Goal: Information Seeking & Learning: Check status

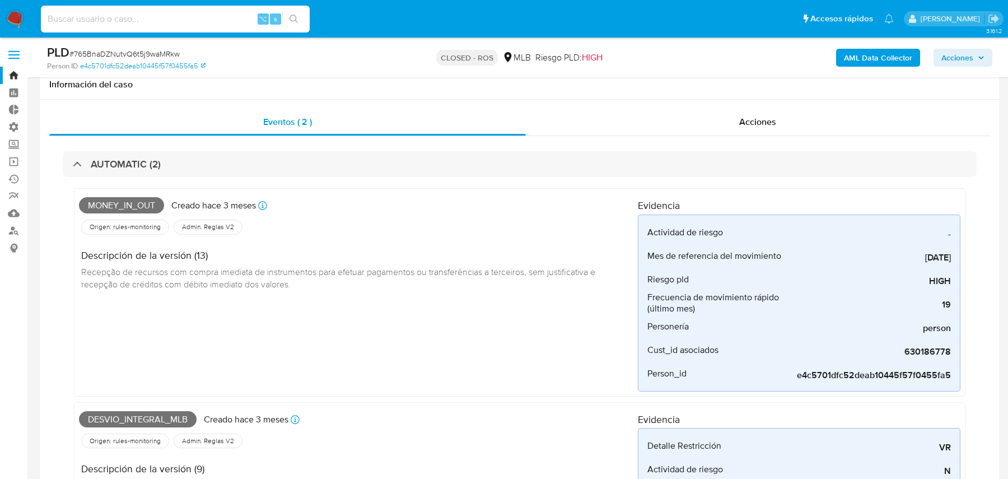
select select "10"
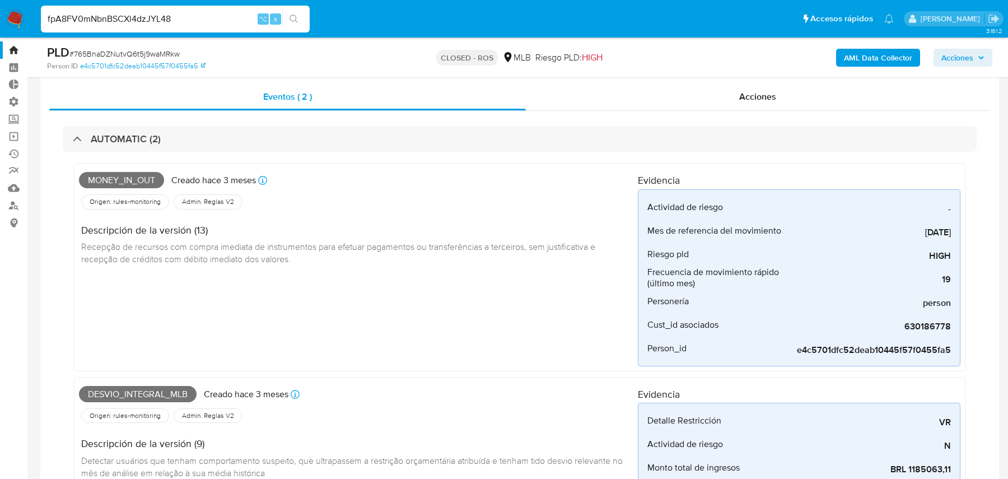
scroll to position [580, 0]
type input "fpA8FV0mNbnBSCXl4dzJYL48"
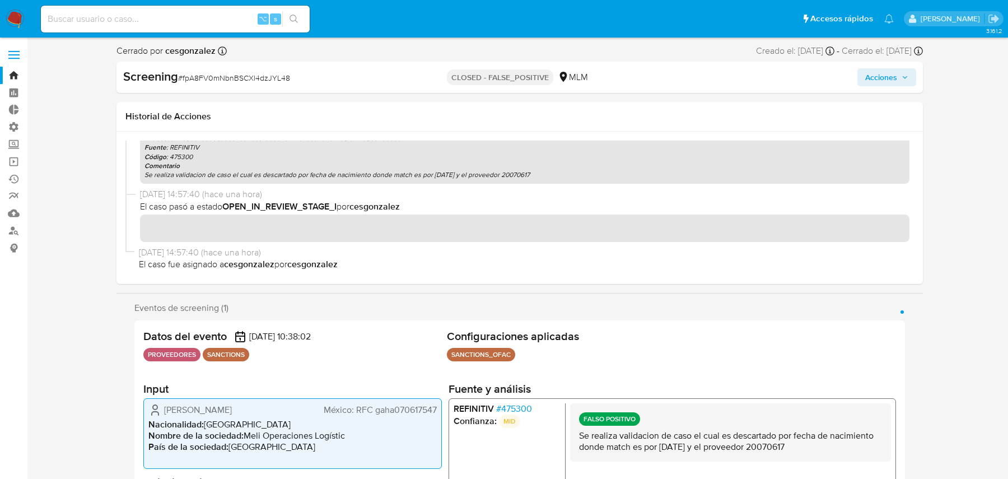
click at [19, 21] on img at bounding box center [15, 19] width 19 height 19
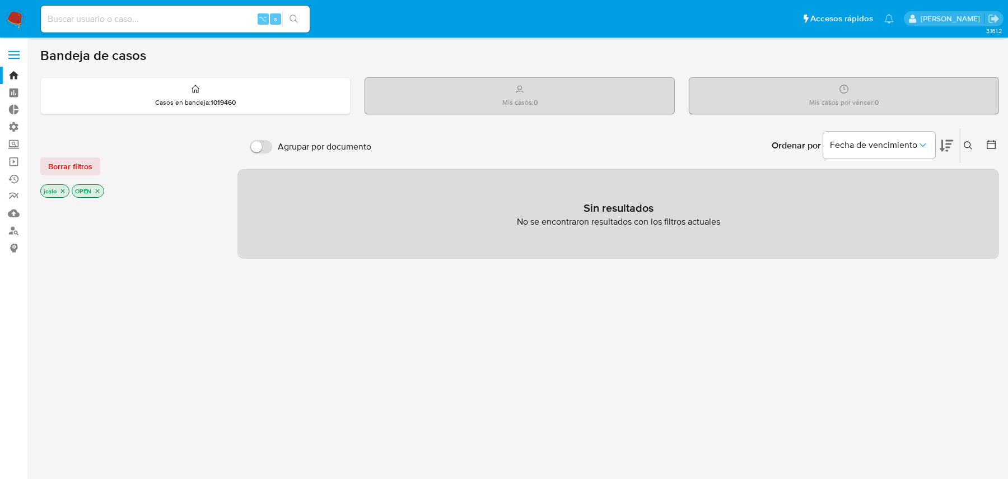
click at [65, 192] on icon "close-filter" at bounding box center [62, 191] width 7 height 7
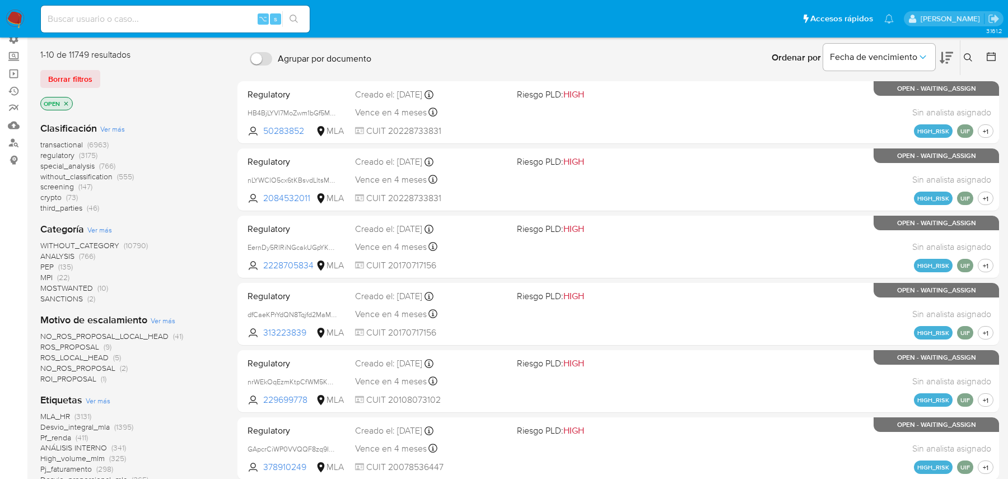
scroll to position [338, 0]
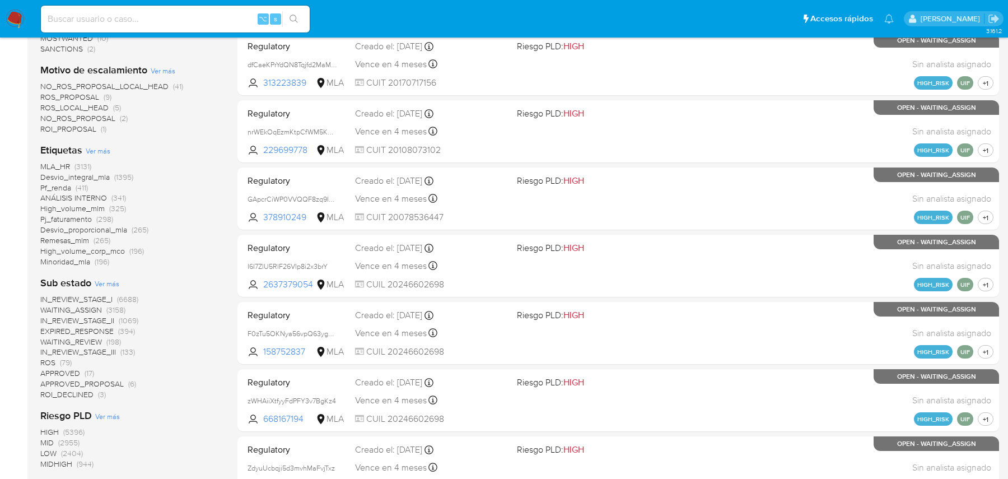
click at [67, 238] on span "Remesas_mlm" at bounding box center [64, 240] width 49 height 11
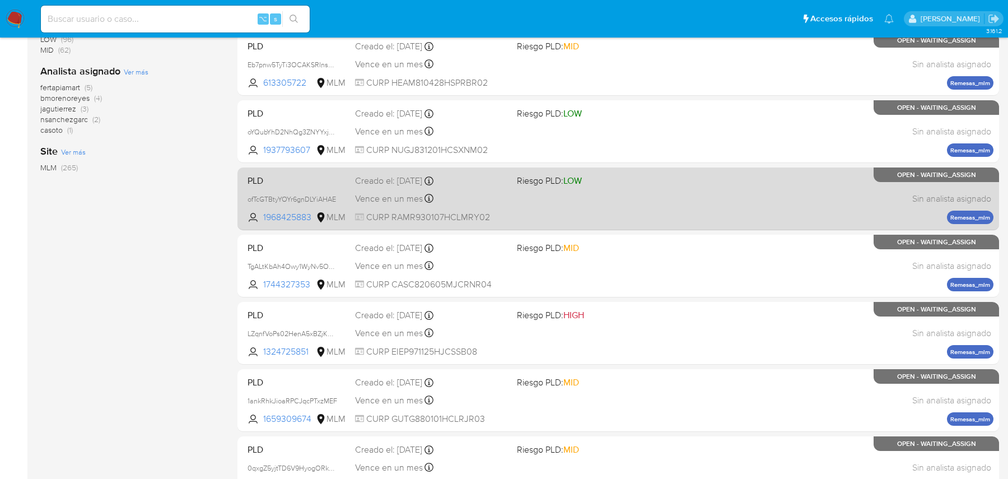
click at [470, 199] on div "Vence en un mes Vence el 11/11/2025 05:17:26" at bounding box center [431, 198] width 153 height 15
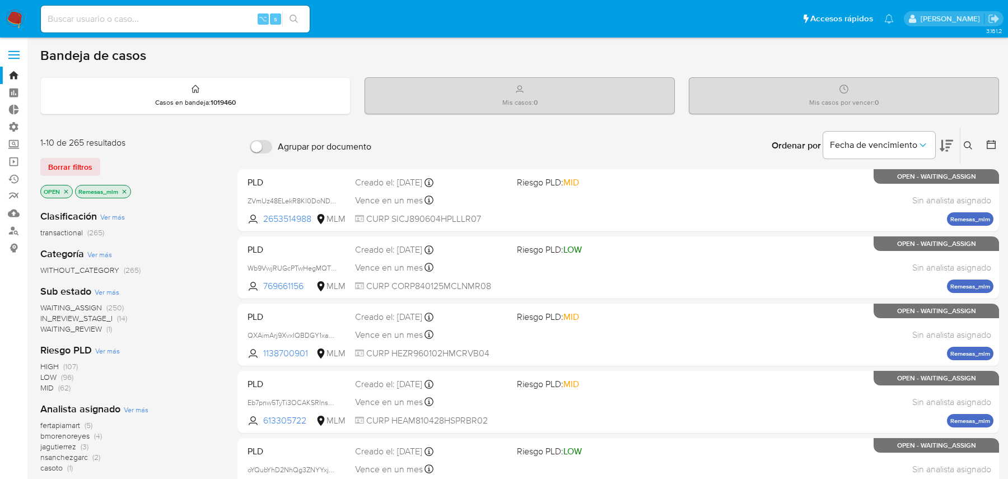
click at [125, 189] on icon "close-filter" at bounding box center [124, 191] width 7 height 7
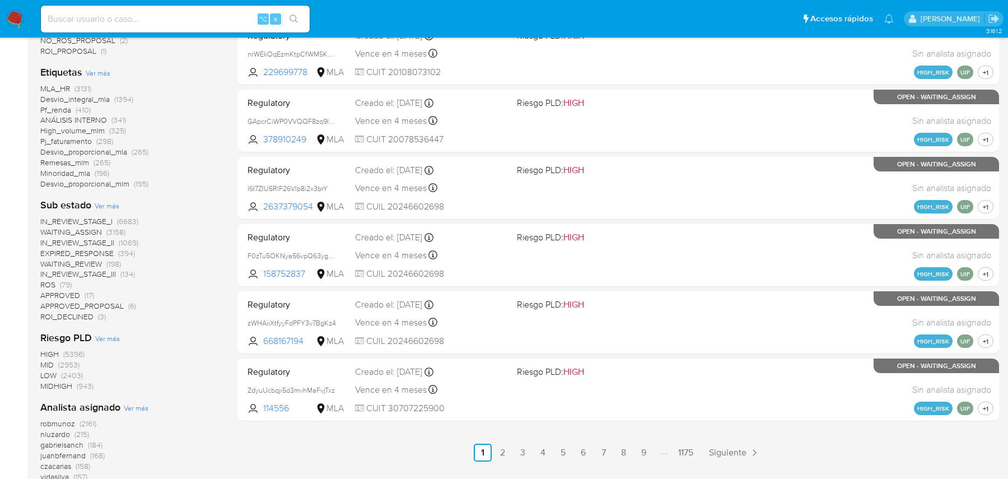
scroll to position [534, 0]
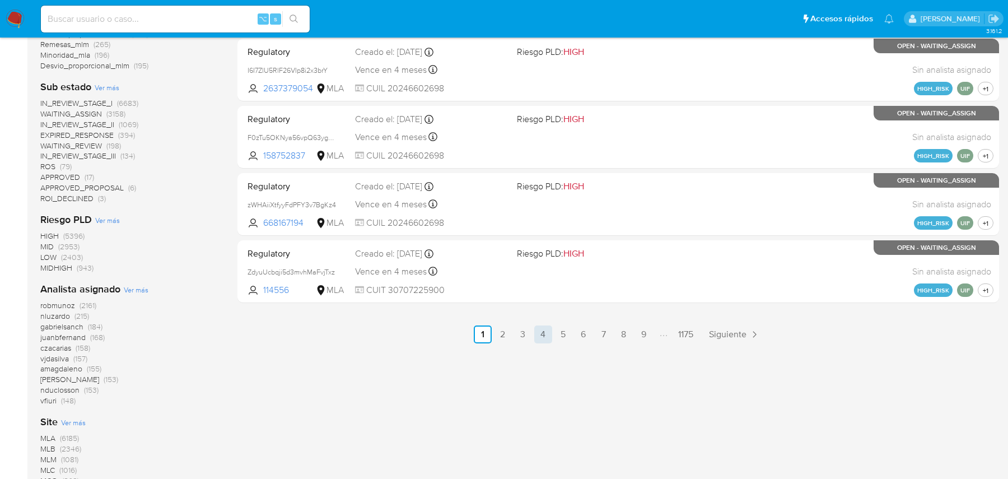
click at [534, 329] on link "4" at bounding box center [543, 334] width 18 height 18
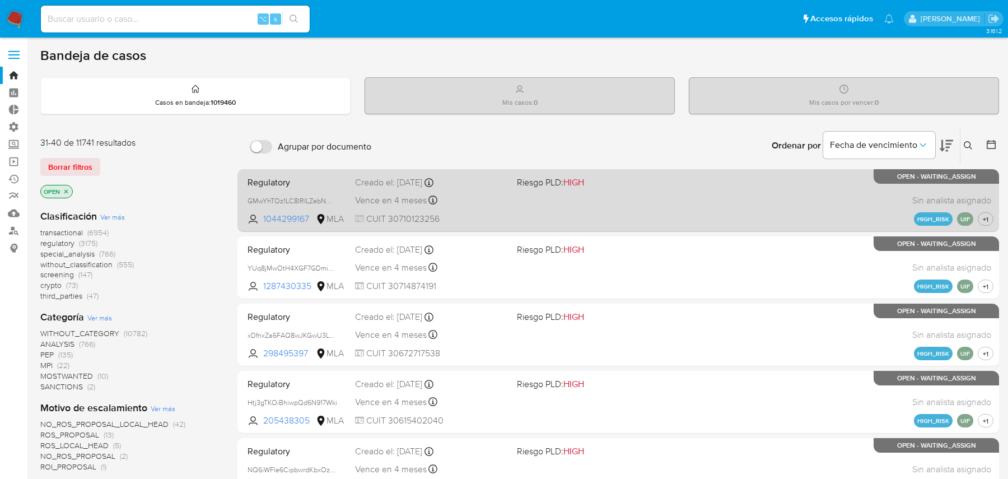
click at [449, 197] on div "Vence en 4 meses Vence el 19/01/2026 12:00:58" at bounding box center [431, 200] width 153 height 15
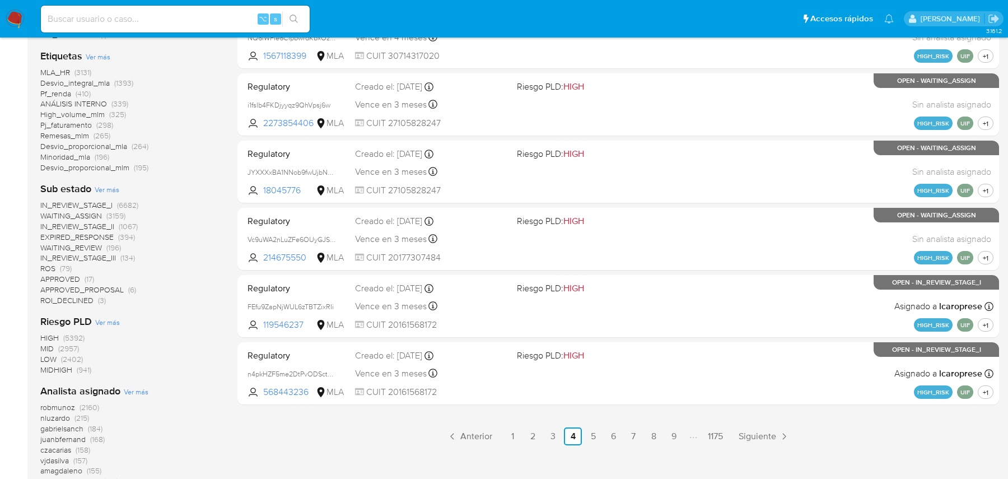
scroll to position [694, 0]
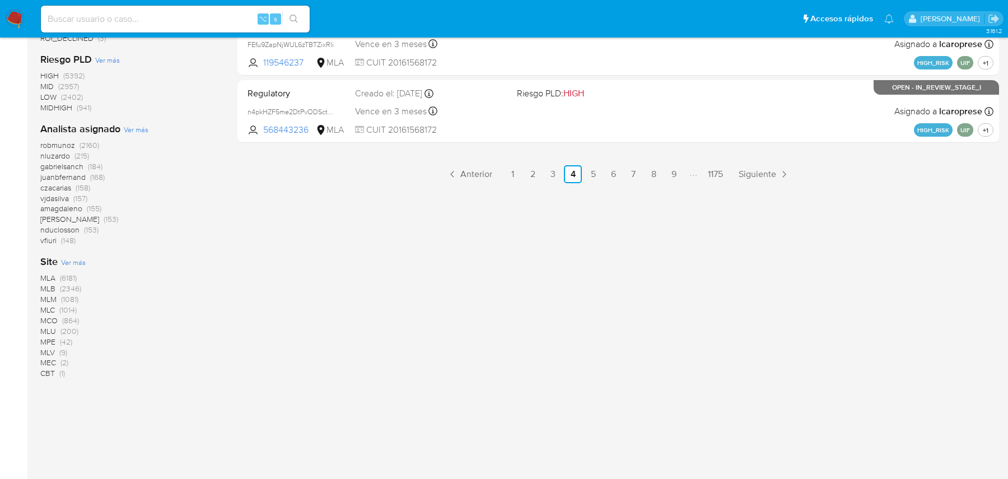
click at [53, 299] on span "MLM" at bounding box center [48, 299] width 16 height 11
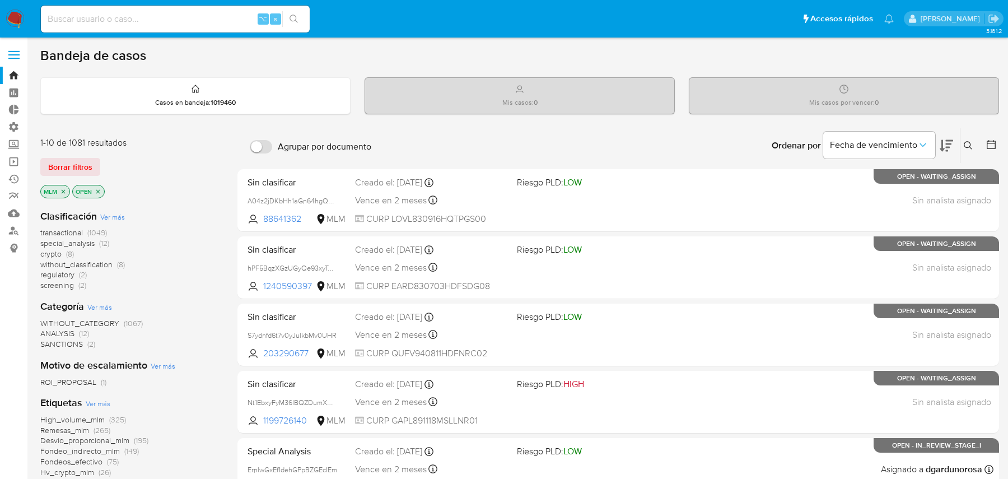
scroll to position [198, 0]
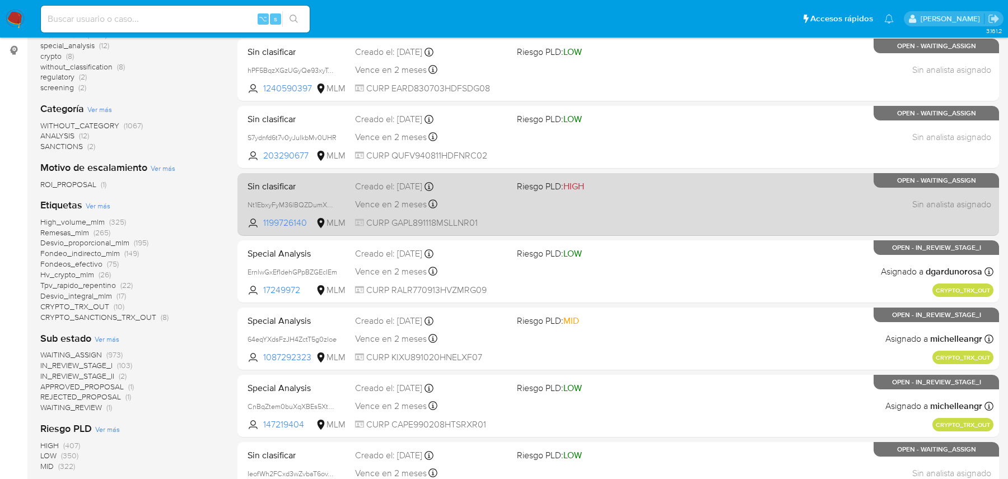
click at [597, 203] on span at bounding box center [593, 204] width 153 height 2
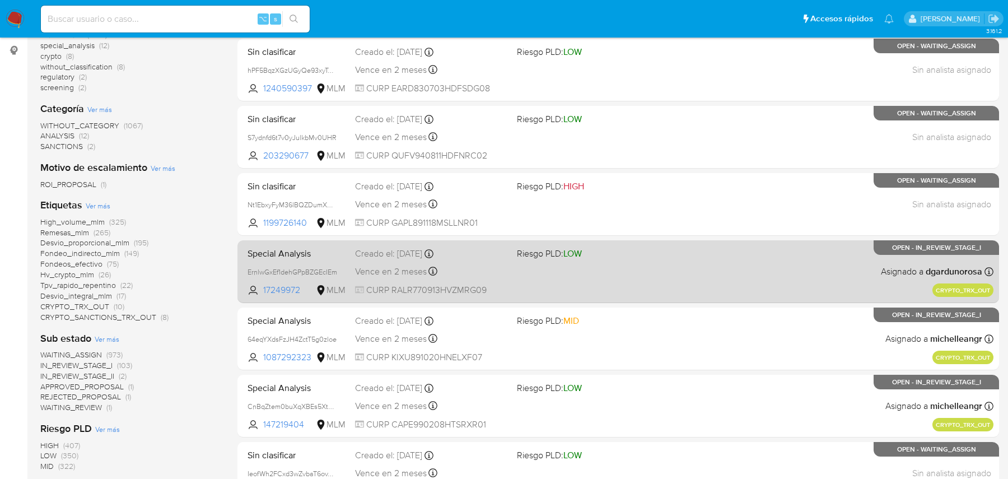
click at [578, 264] on div "Special Analysis ErnlwGxEf1dehGPpBZGEcIEm 17249972 MLM Riesgo PLD: LOW Creado e…" at bounding box center [618, 271] width 751 height 57
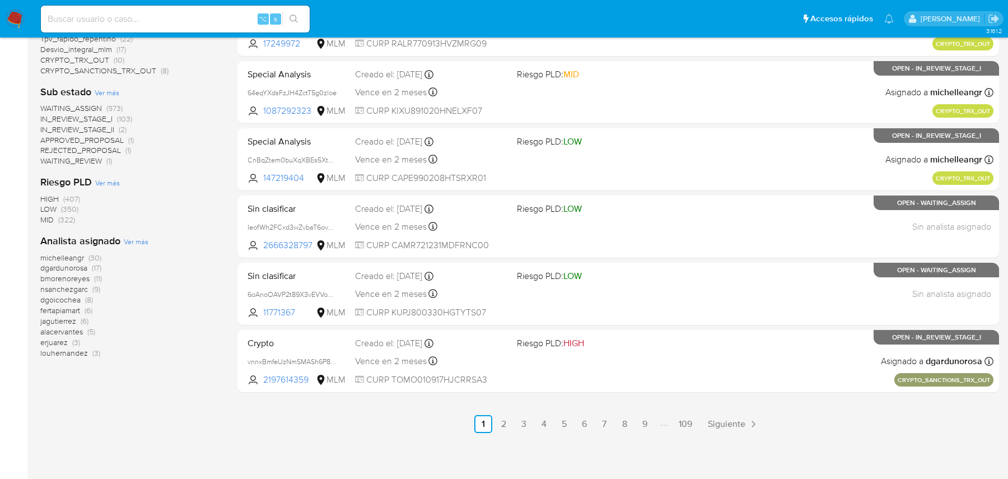
scroll to position [0, 0]
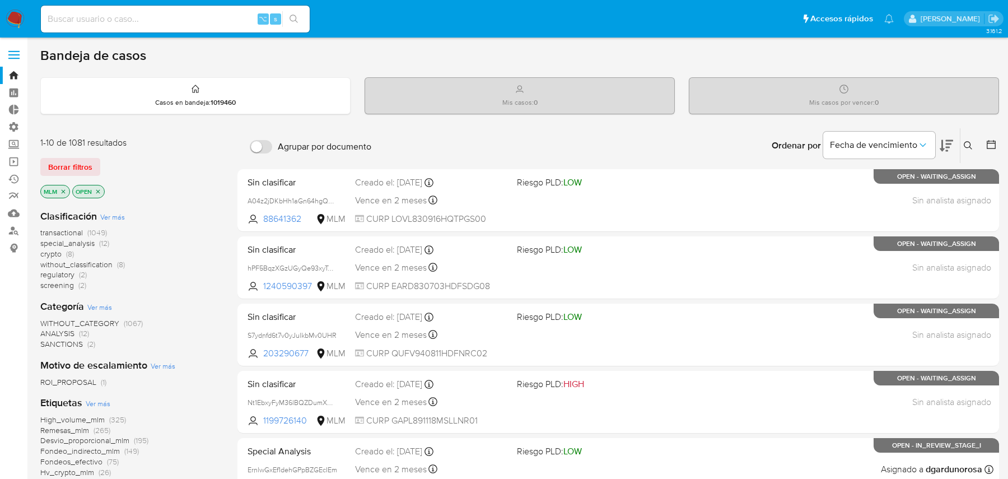
click at [72, 227] on span "transactional" at bounding box center [61, 232] width 43 height 11
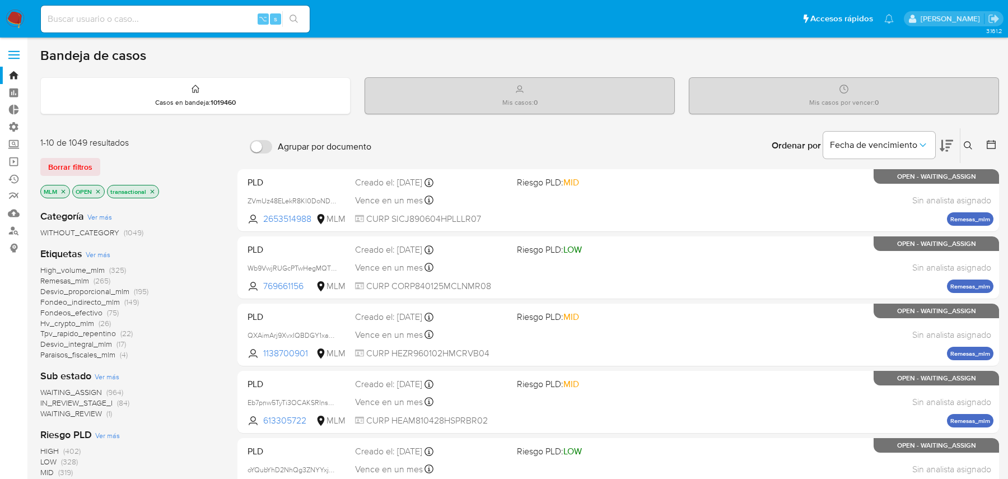
scroll to position [17, 0]
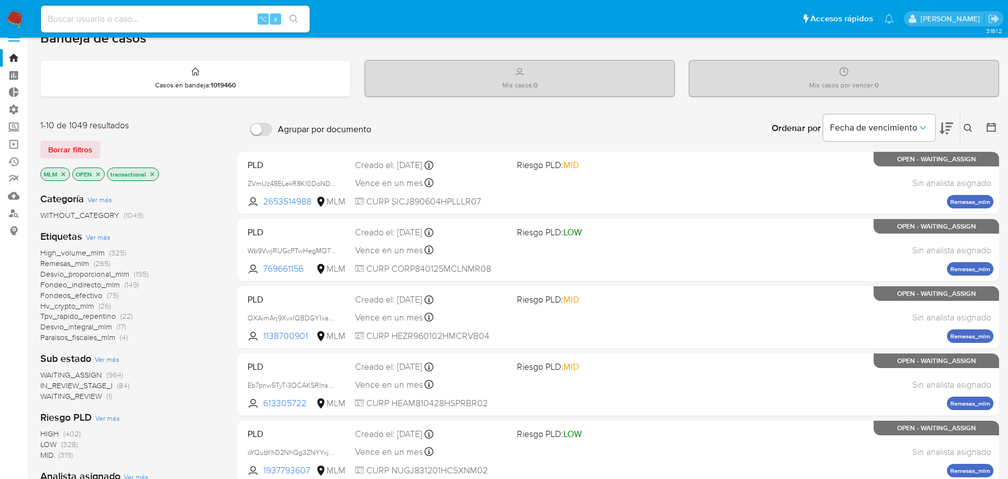
click at [62, 250] on span "High_volume_mlm" at bounding box center [72, 252] width 64 height 11
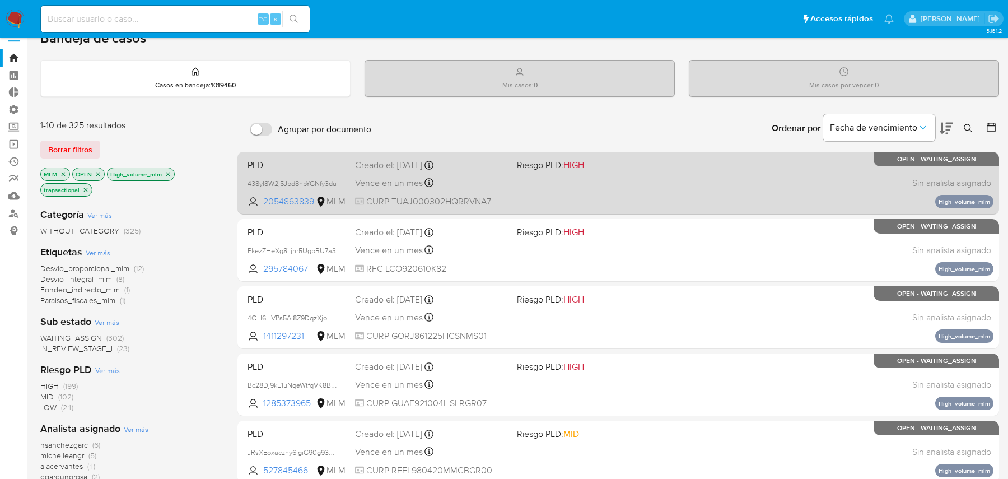
click at [555, 187] on div "PLD 438yI8W2j5Jbd8npYGNfy3du 2054863839 MLM Riesgo PLD: HIGH Creado el: 12/09/2…" at bounding box center [618, 183] width 751 height 57
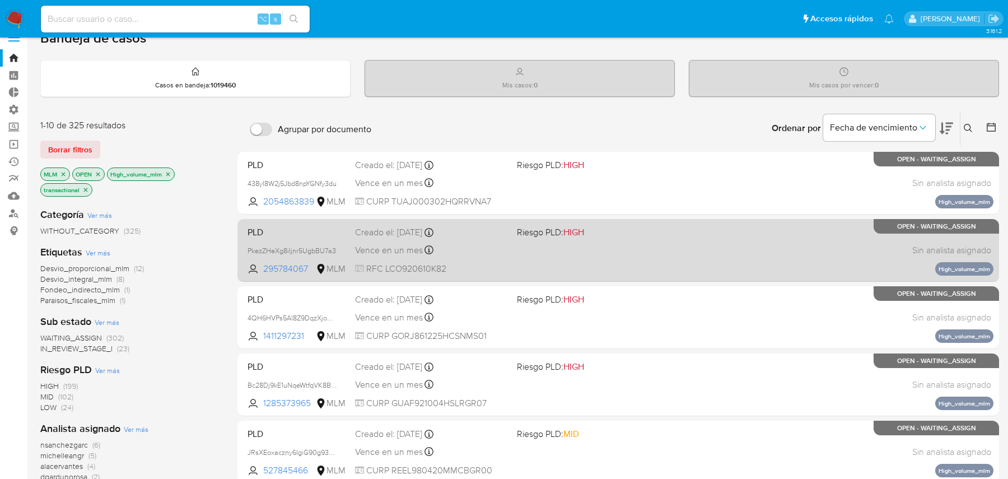
click at [555, 244] on div "PLD PkezZHeXg8iIjnr5UgbBU7a3 295784067 MLM Riesgo PLD: HIGH Creado el: 12/09/20…" at bounding box center [618, 250] width 751 height 57
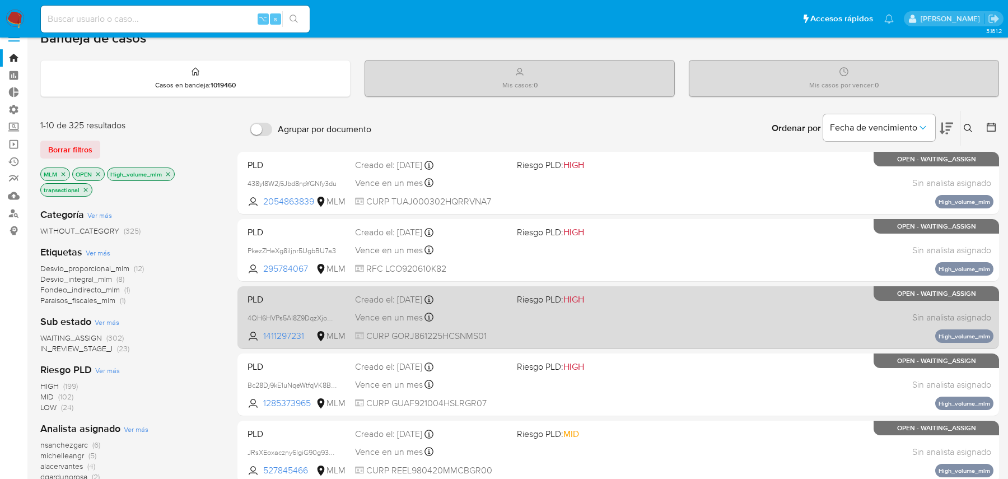
click at [537, 294] on span "Riesgo PLD: HIGH" at bounding box center [550, 299] width 67 height 12
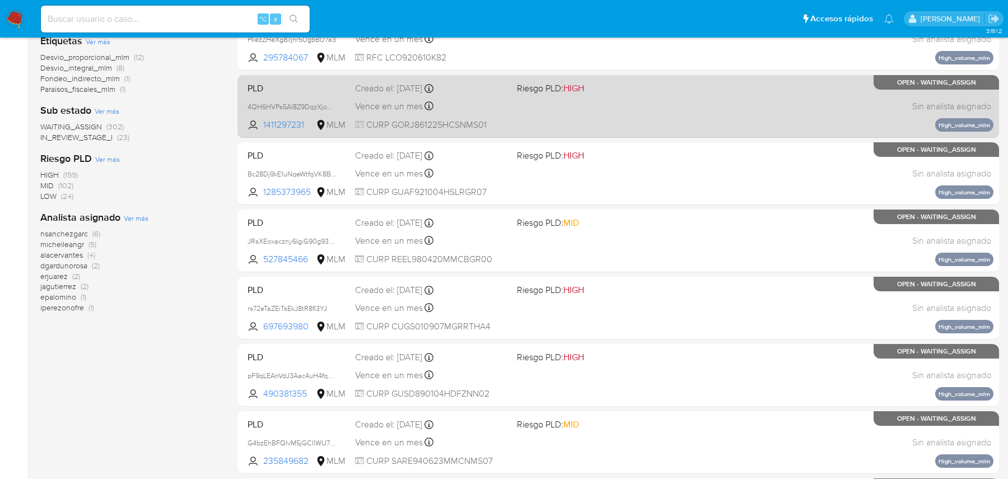
scroll to position [444, 0]
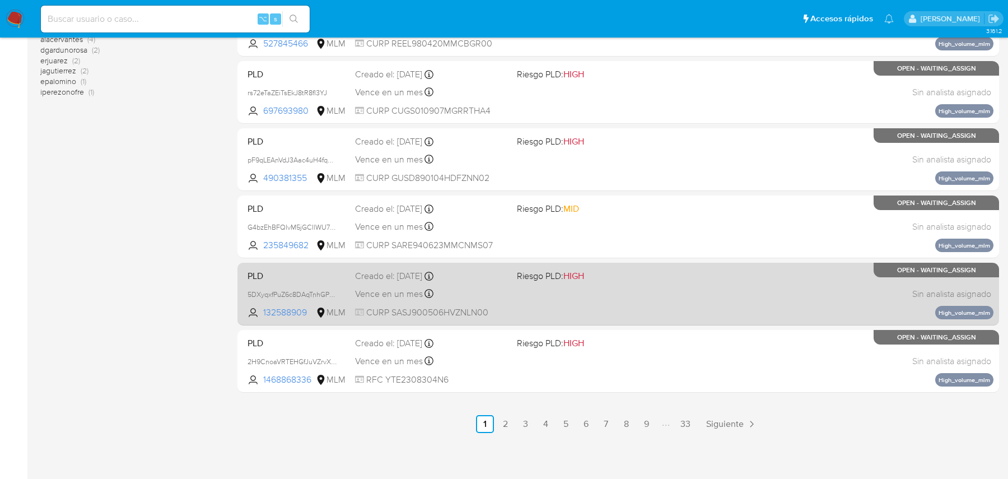
click at [557, 269] on span "Riesgo PLD: HIGH" at bounding box center [550, 275] width 67 height 12
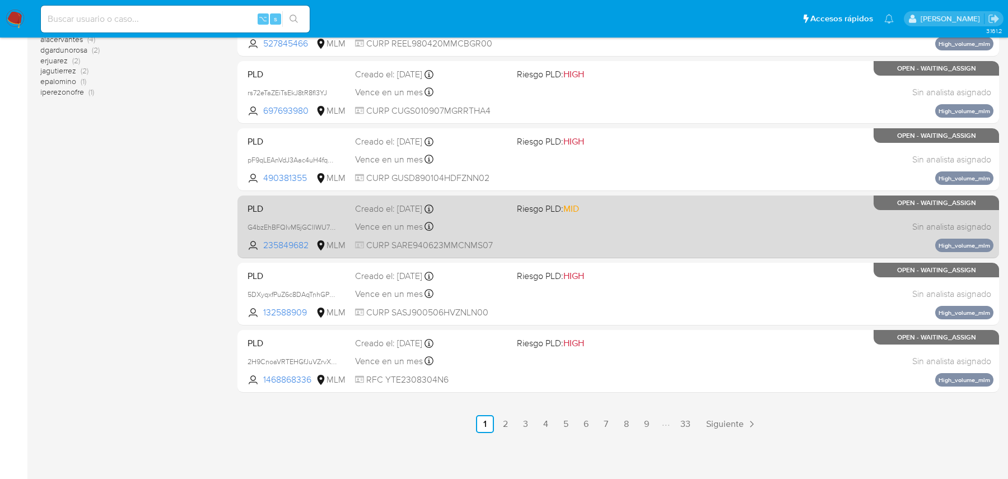
click at [609, 215] on div "PLD G4bzEhBFQIvM5jGCIlWU7SqC 235849682 MLM Riesgo PLD: MID Creado el: 12/09/202…" at bounding box center [618, 226] width 751 height 57
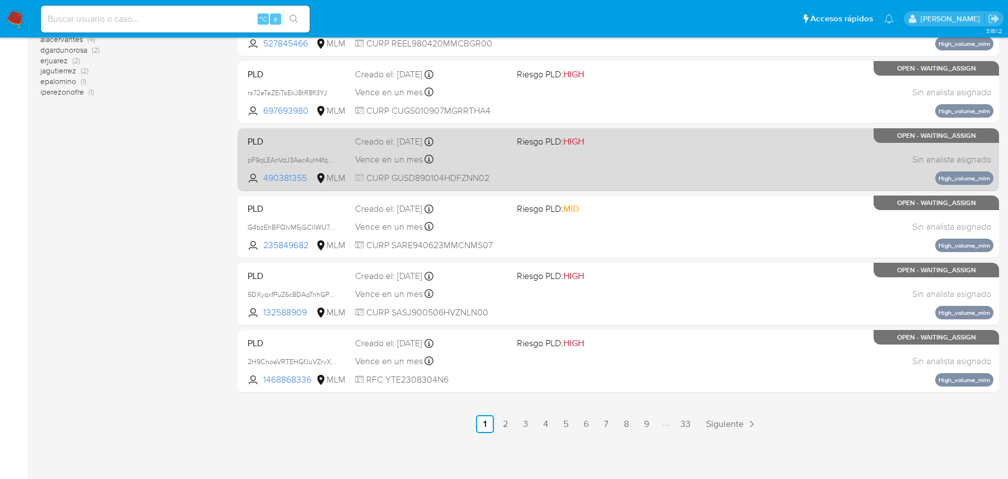
click at [610, 185] on div "PLD pF9qLEAnVdJ3Aac4uH4fquXV 490381355 MLM Riesgo PLD: HIGH Creado el: 12/09/20…" at bounding box center [618, 159] width 751 height 57
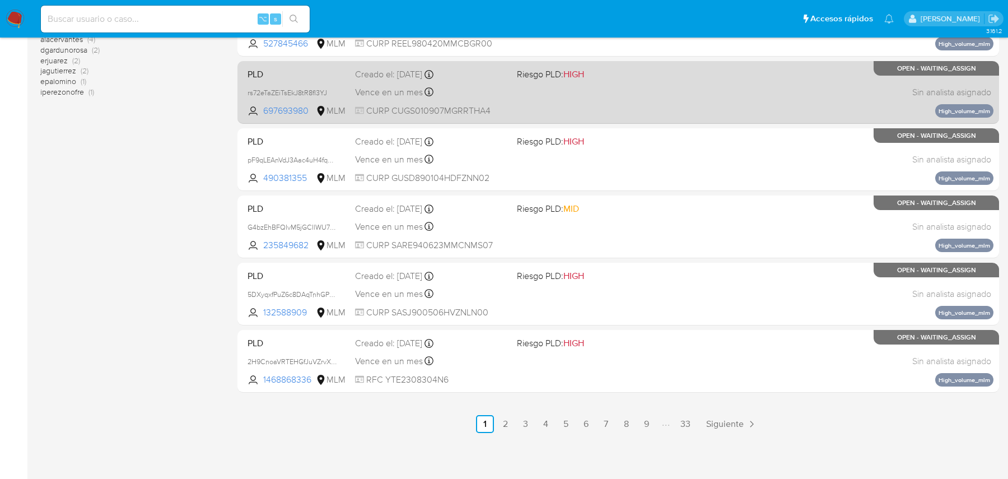
click at [625, 103] on div "PLD rs72eTaZEiTsEkJ8tR8fI3YJ 697693980 MLM Riesgo PLD: HIGH Creado el: 12/09/20…" at bounding box center [618, 92] width 751 height 57
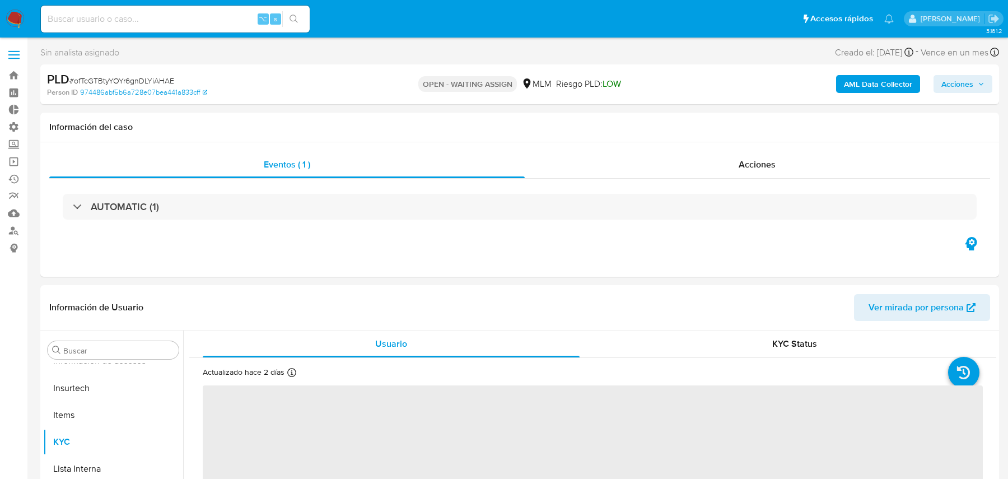
scroll to position [527, 0]
select select "10"
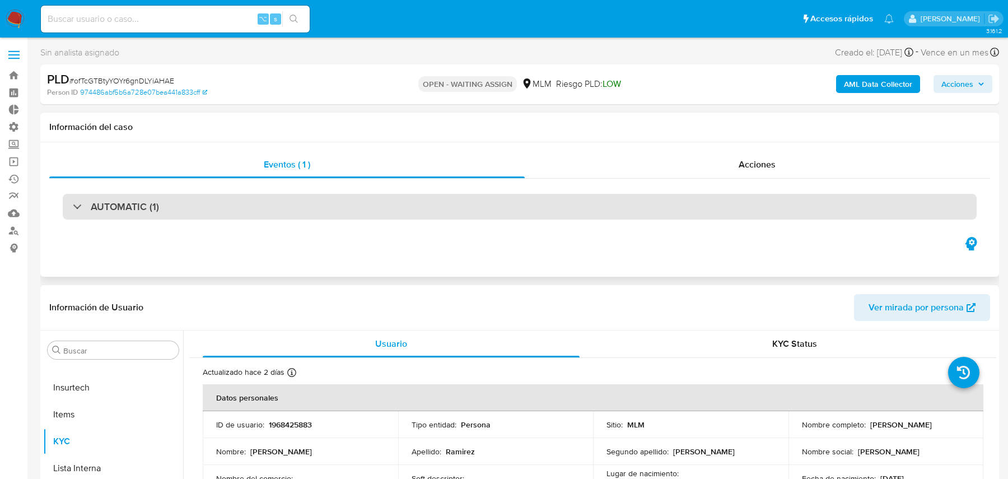
click at [213, 207] on div "AUTOMATIC (1)" at bounding box center [520, 207] width 914 height 26
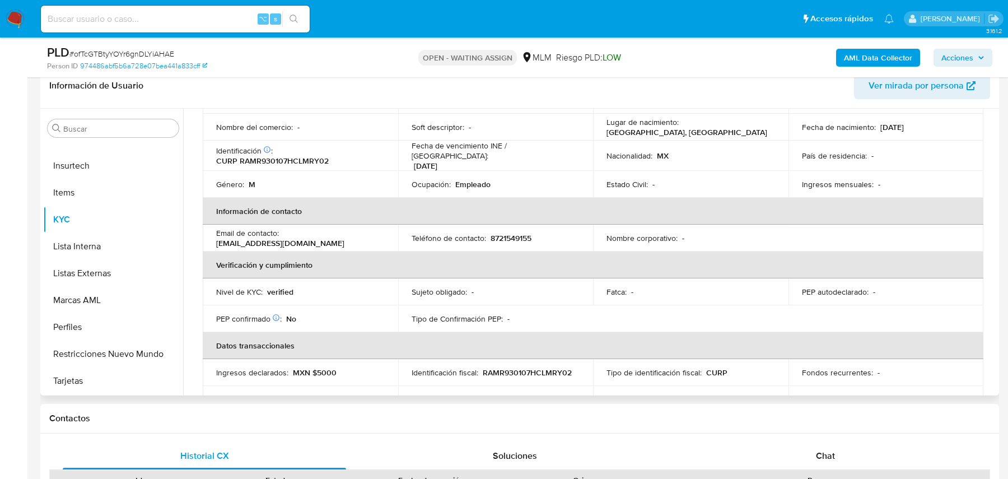
scroll to position [0, 0]
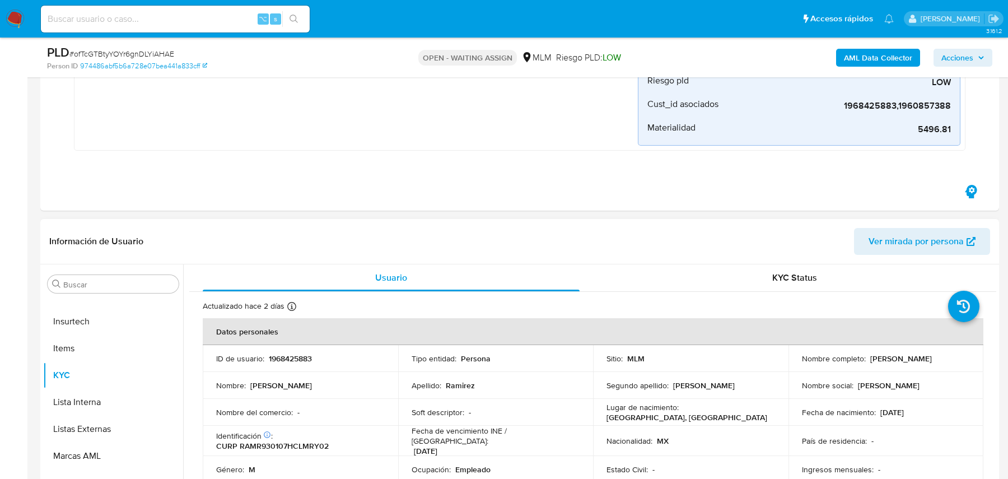
click at [286, 356] on p "1968425883" at bounding box center [290, 358] width 43 height 10
copy p "1968425883"
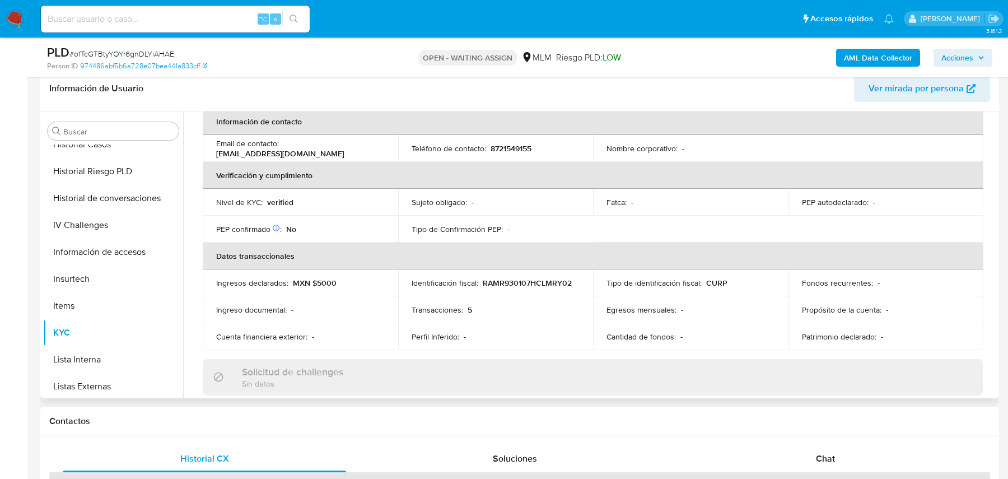
scroll to position [400, 0]
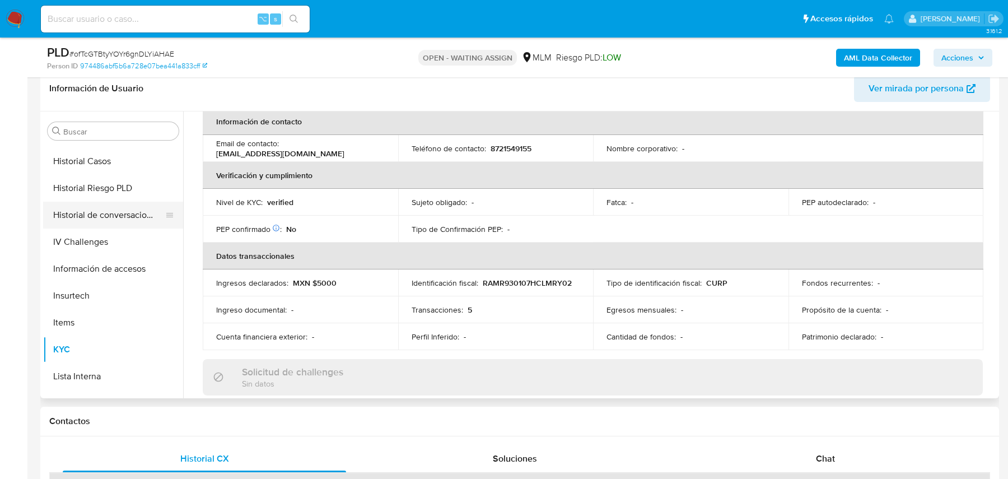
click at [112, 220] on button "Historial de conversaciones" at bounding box center [108, 215] width 131 height 27
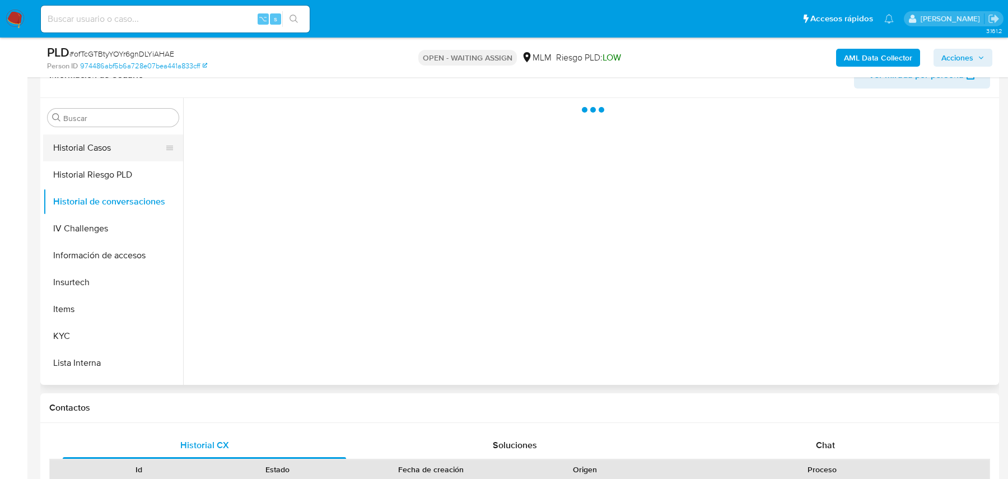
click at [101, 147] on button "Historial Casos" at bounding box center [108, 147] width 131 height 27
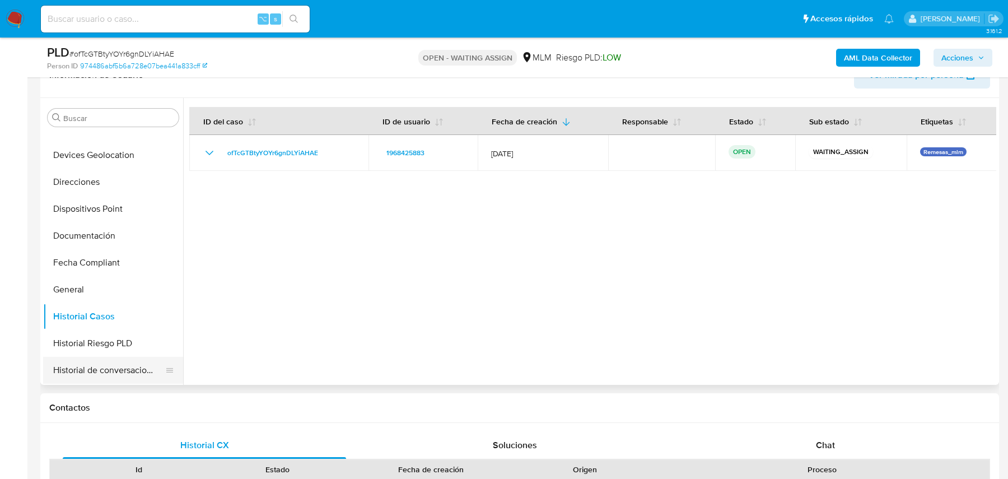
scroll to position [226, 0]
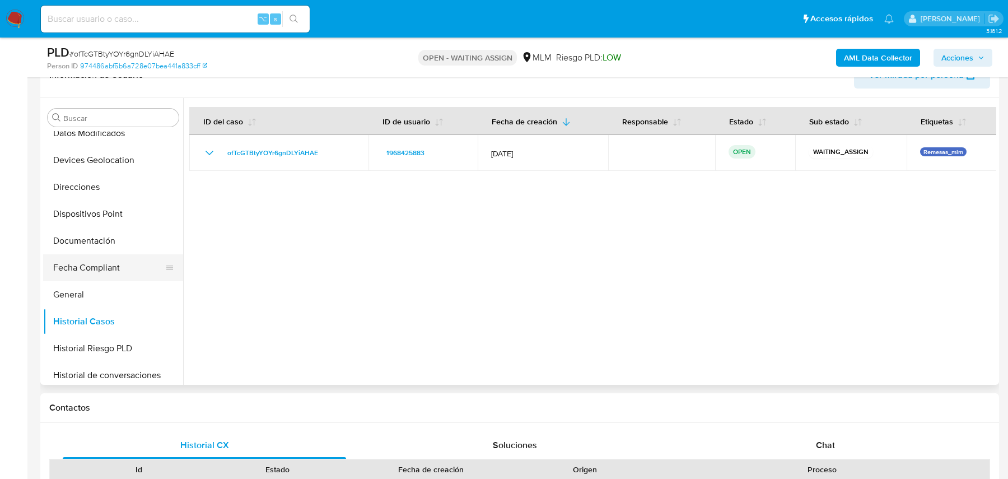
click at [81, 254] on button "Fecha Compliant" at bounding box center [108, 267] width 131 height 27
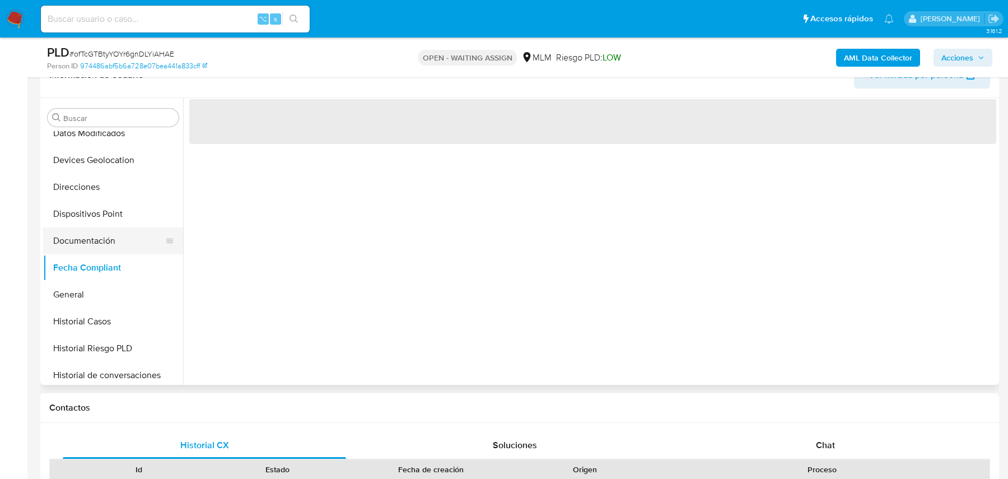
click at [82, 239] on button "Documentación" at bounding box center [108, 240] width 131 height 27
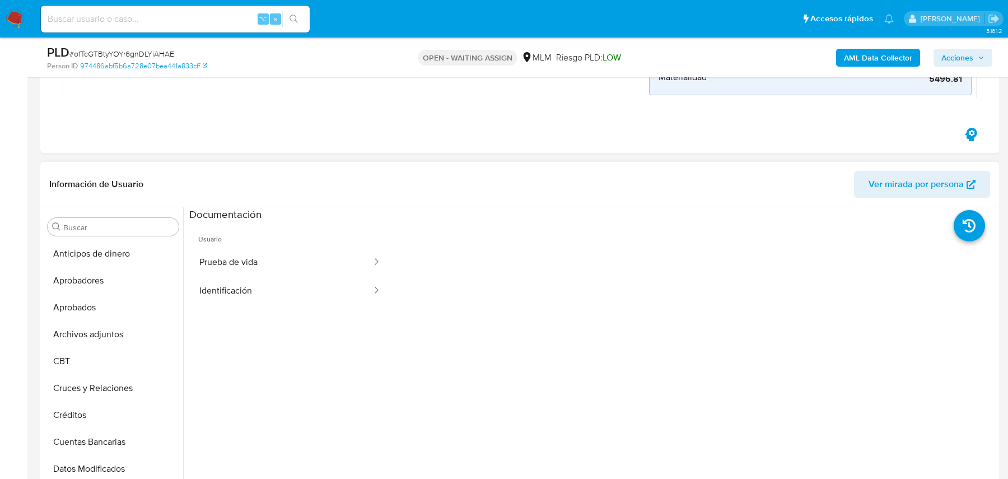
scroll to position [0, 0]
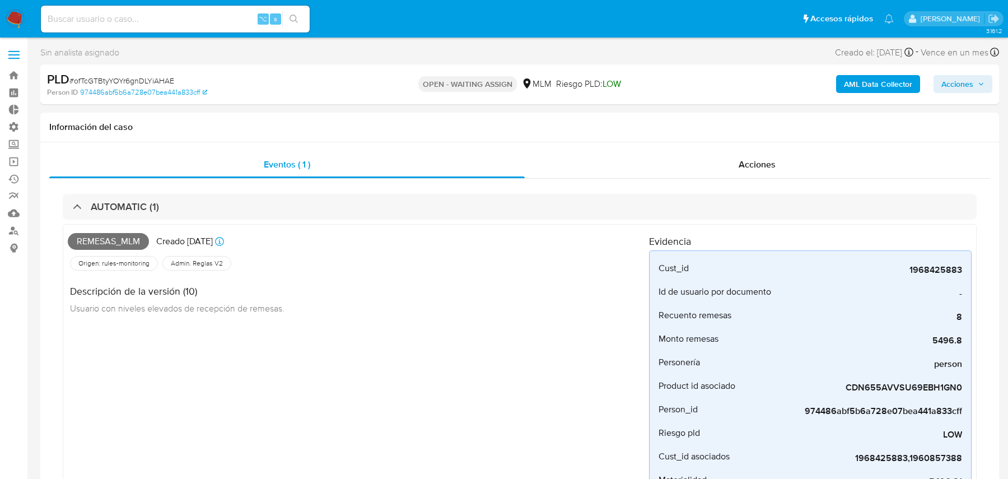
click at [871, 76] on b "AML Data Collector" at bounding box center [878, 84] width 68 height 18
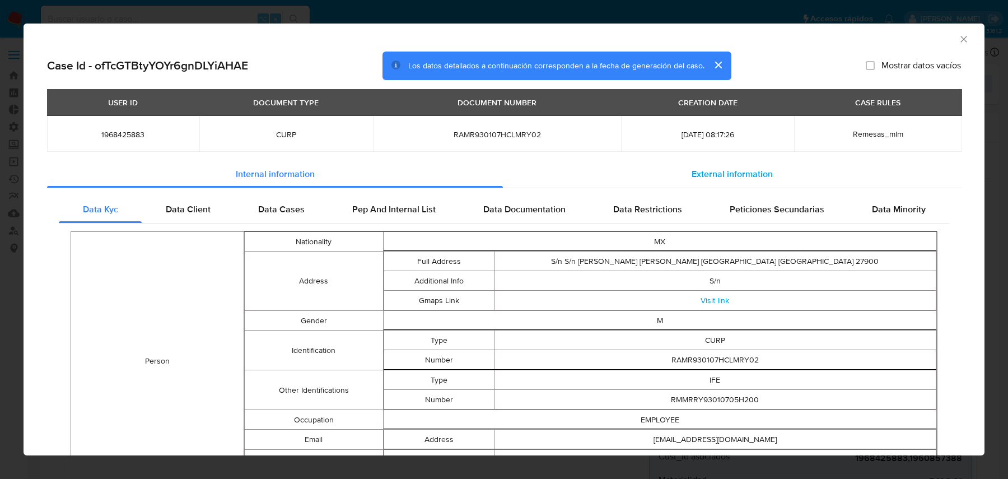
click at [620, 180] on div "External information" at bounding box center [732, 174] width 458 height 27
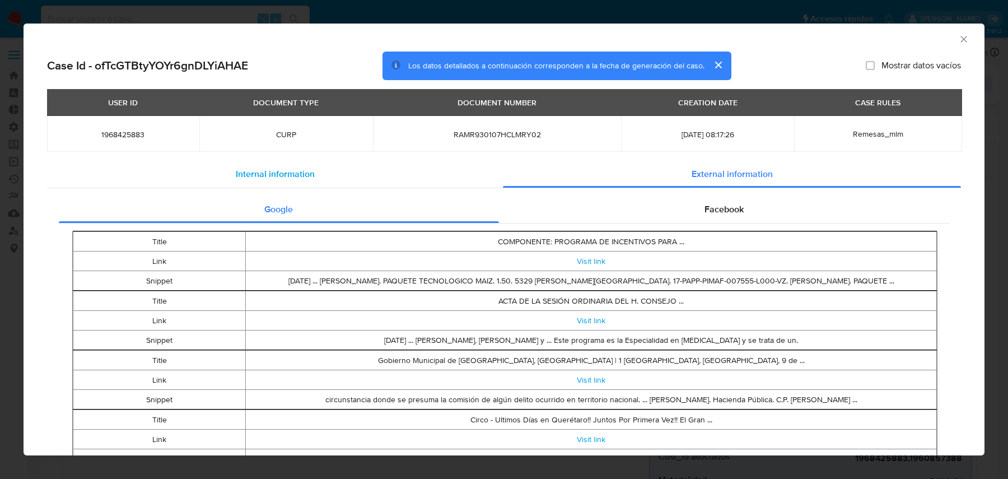
click at [401, 180] on div "Internal information" at bounding box center [275, 174] width 456 height 27
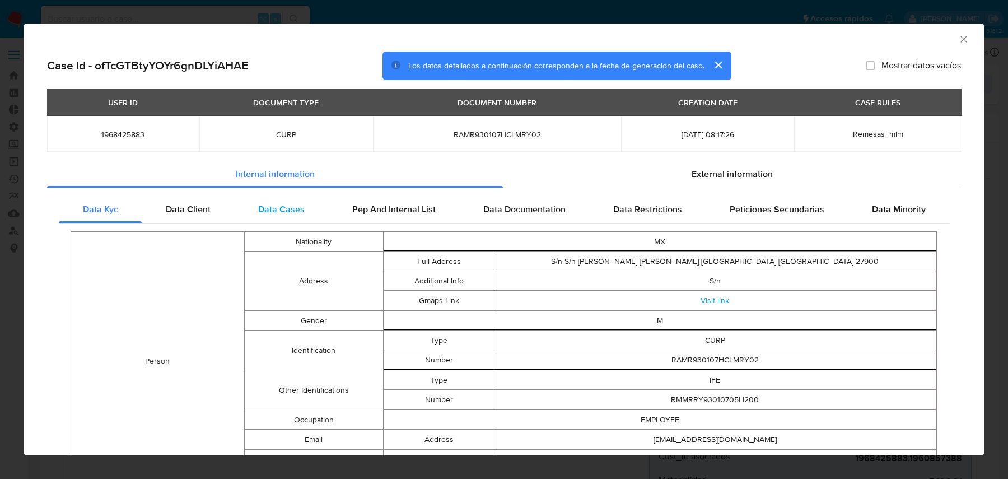
click at [315, 210] on div "Data Cases" at bounding box center [281, 209] width 94 height 27
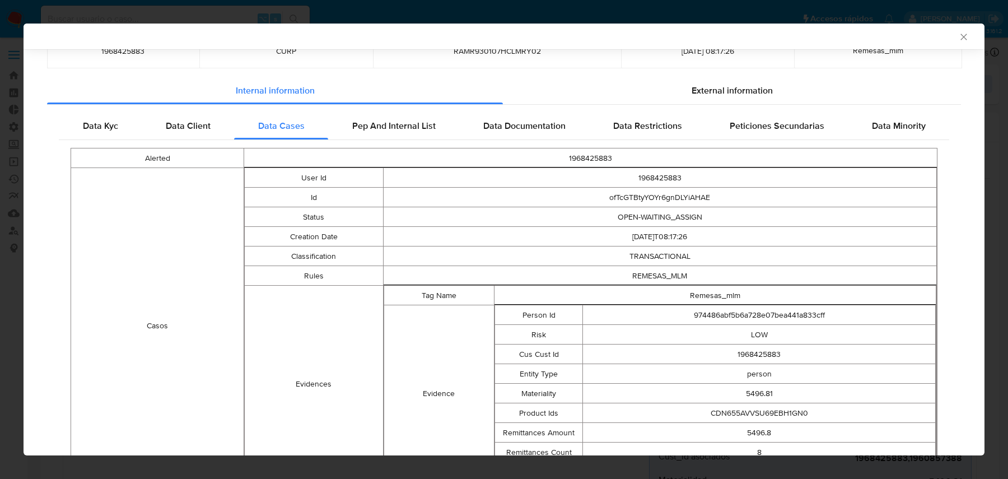
scroll to position [168, 0]
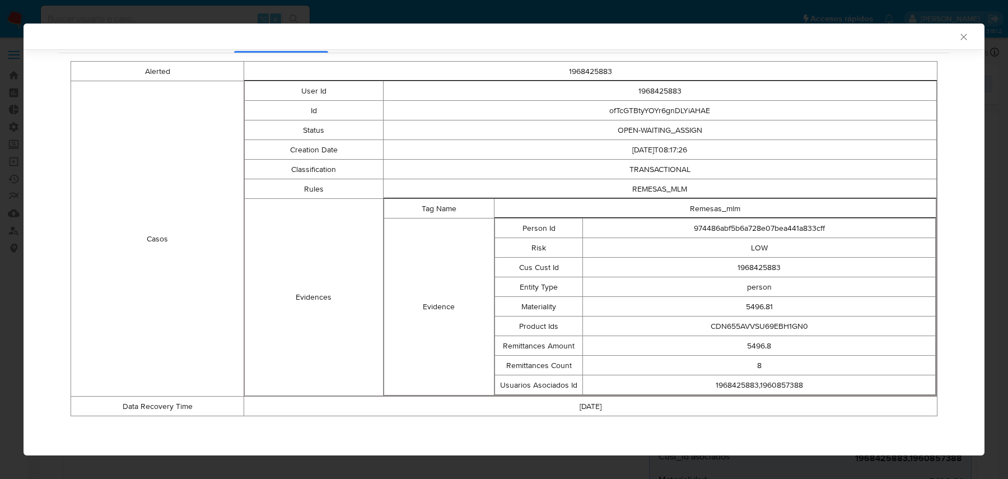
click at [692, 182] on td "REMESAS_MLM" at bounding box center [660, 189] width 554 height 20
click at [729, 151] on td "2025-09-12T08:17:26" at bounding box center [660, 150] width 554 height 20
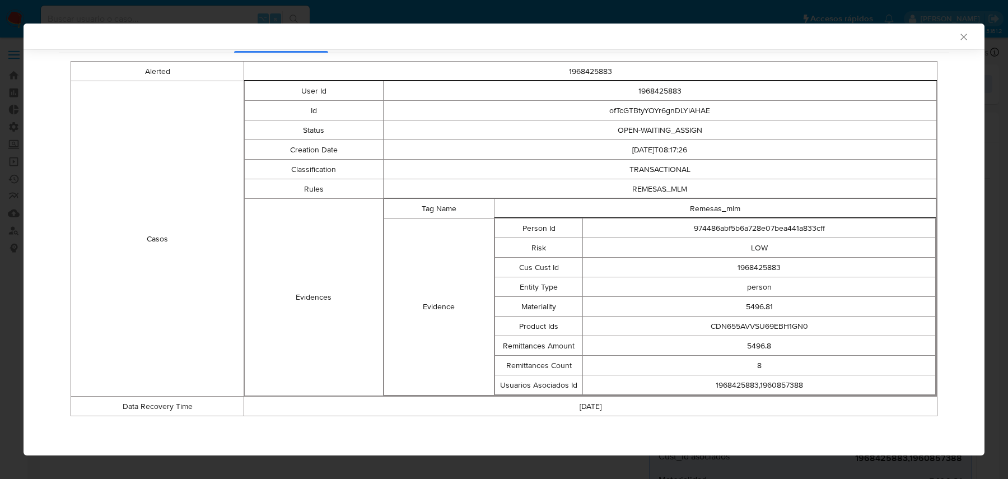
click at [973, 37] on div "AML Data Collector" at bounding box center [504, 37] width 961 height 26
click at [965, 37] on icon "Cerrar ventana" at bounding box center [964, 36] width 11 height 11
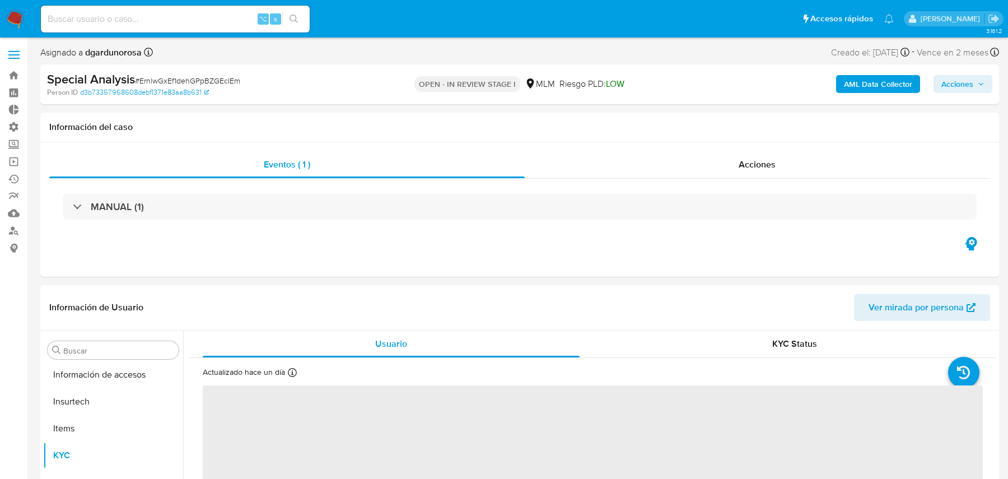
select select "10"
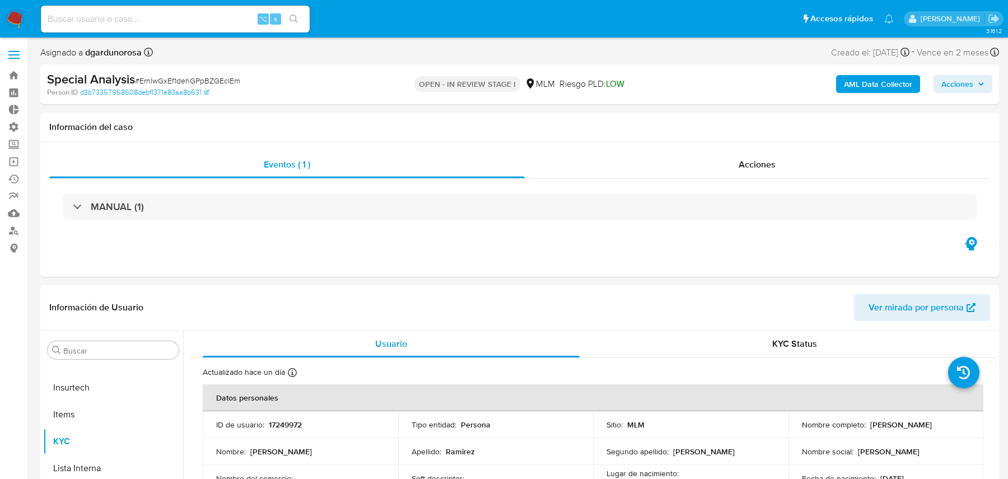
click at [806, 76] on b "AML Data Collector" at bounding box center [878, 84] width 68 height 18
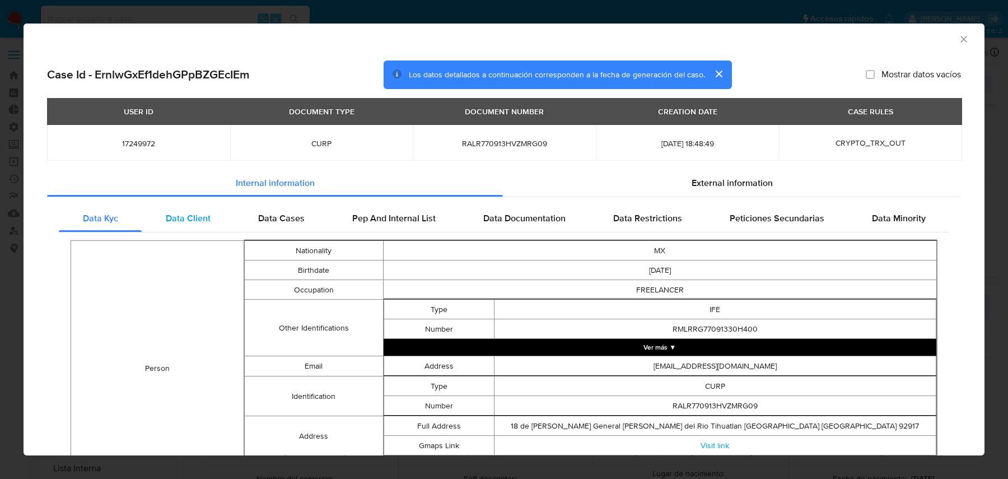
click at [200, 221] on span "Data Client" at bounding box center [188, 218] width 45 height 13
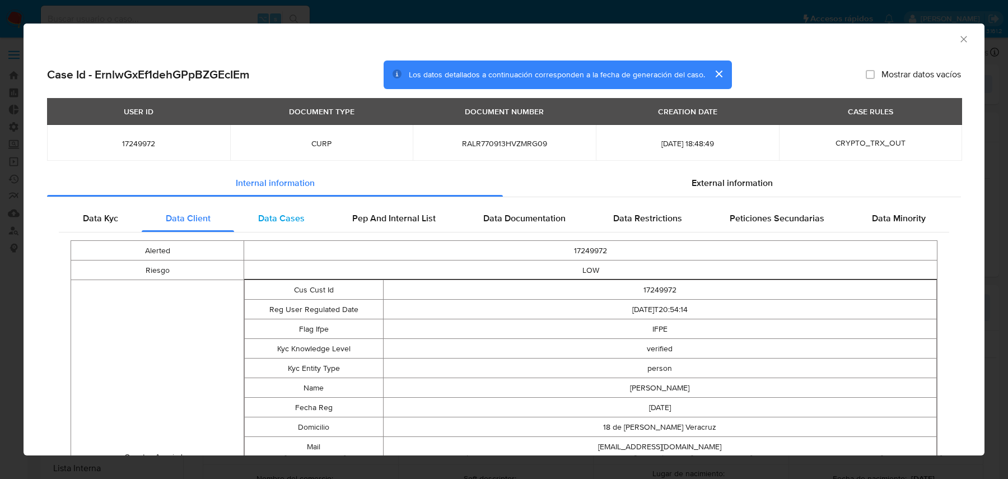
click at [272, 218] on span "Data Cases" at bounding box center [281, 218] width 46 height 13
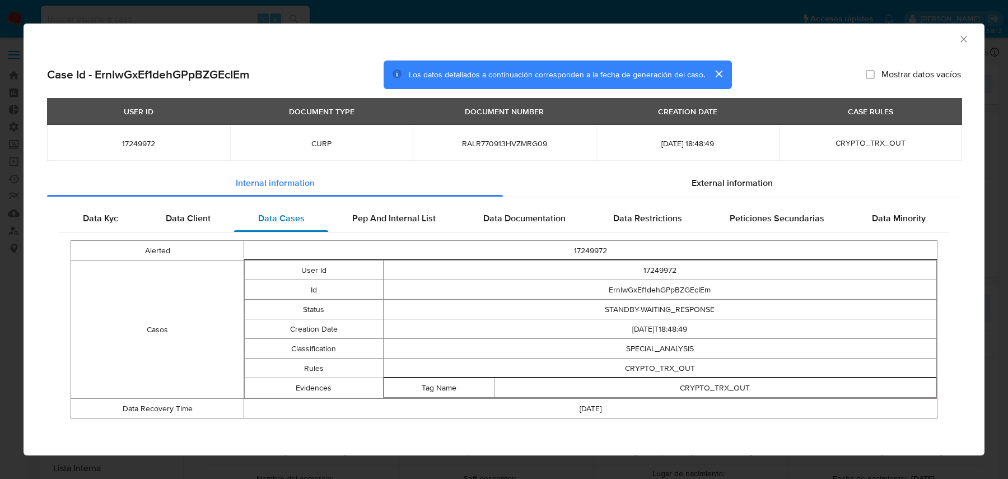
scroll to position [2, 0]
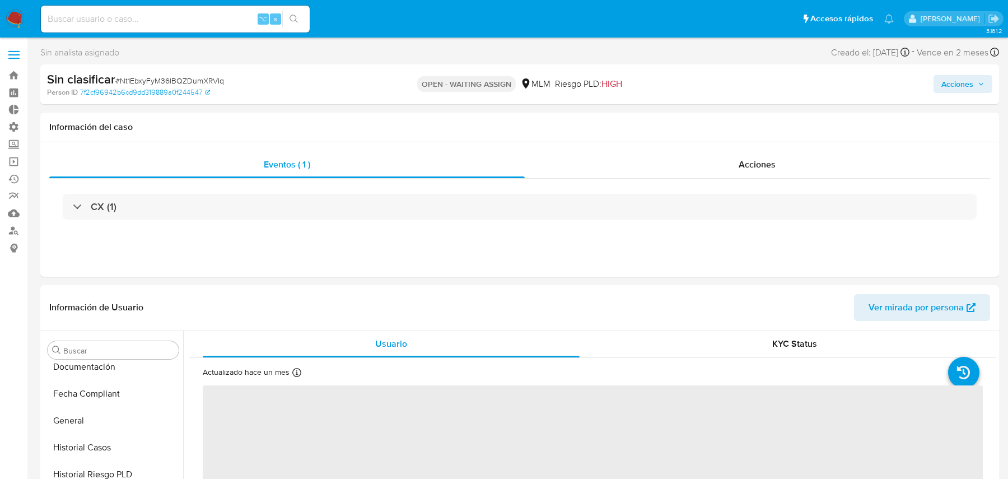
scroll to position [527, 0]
select select "10"
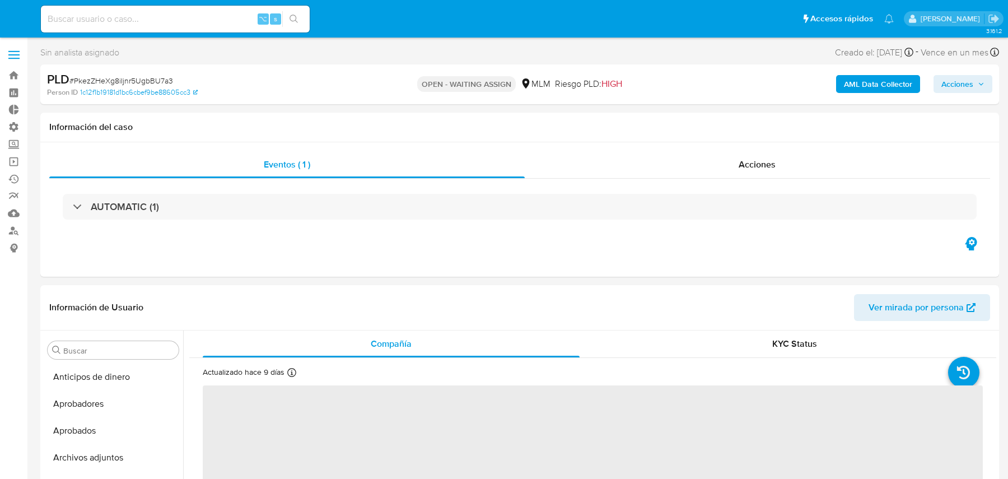
select select "10"
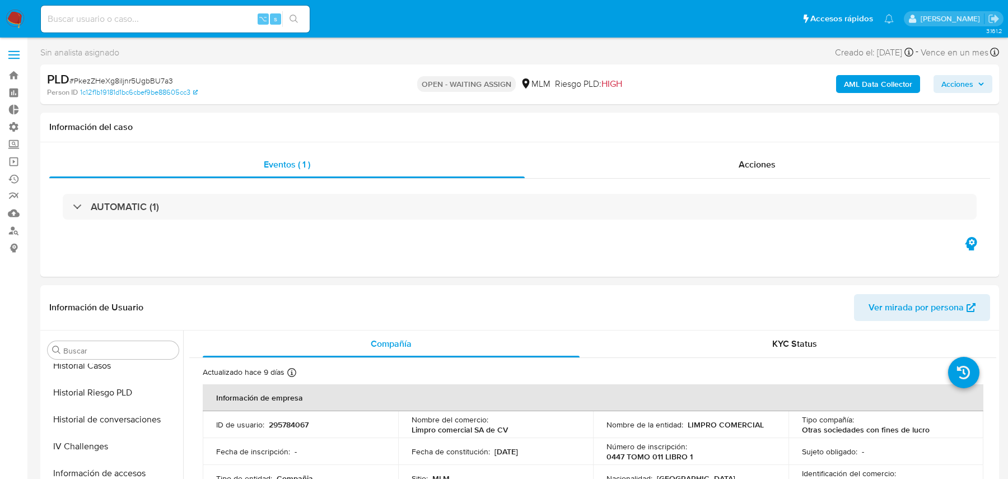
scroll to position [527, 0]
click at [806, 82] on b "AML Data Collector" at bounding box center [878, 84] width 68 height 18
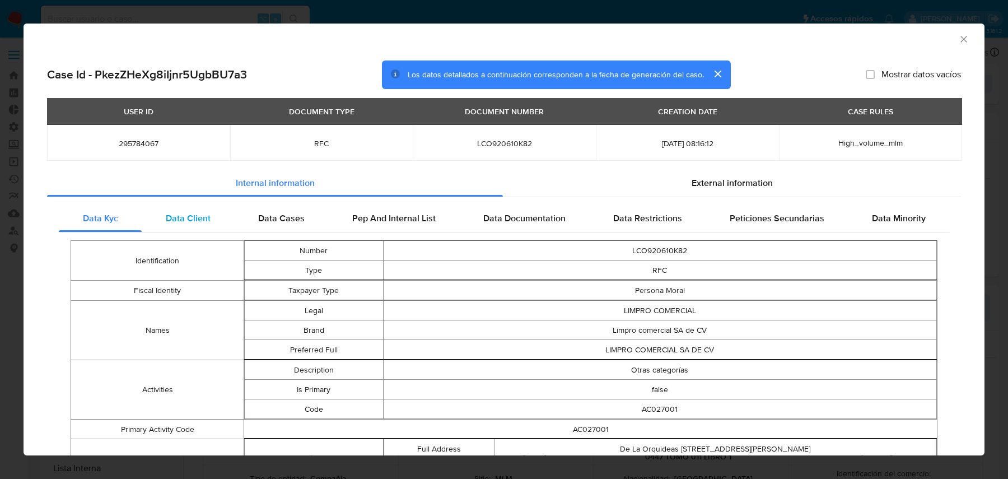
click at [190, 207] on div "Data Client" at bounding box center [188, 218] width 92 height 27
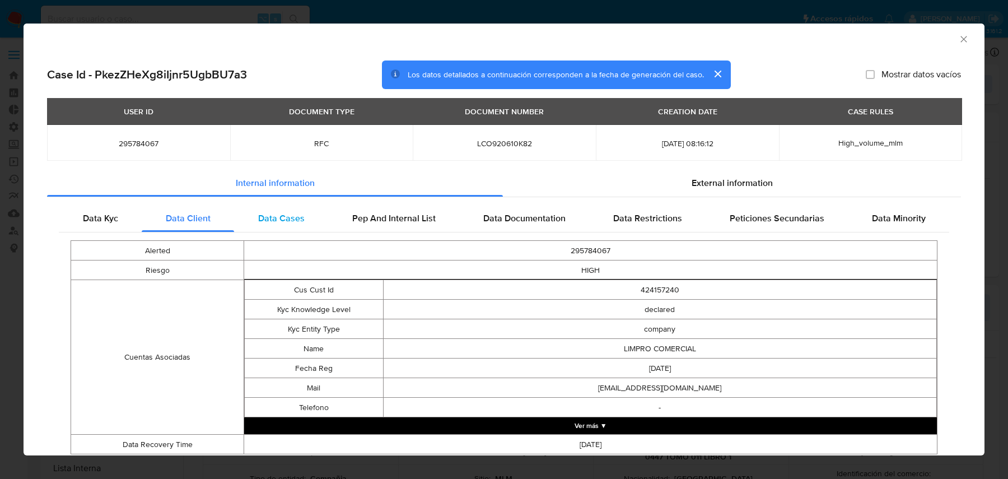
click at [271, 207] on div "Data Cases" at bounding box center [281, 218] width 94 height 27
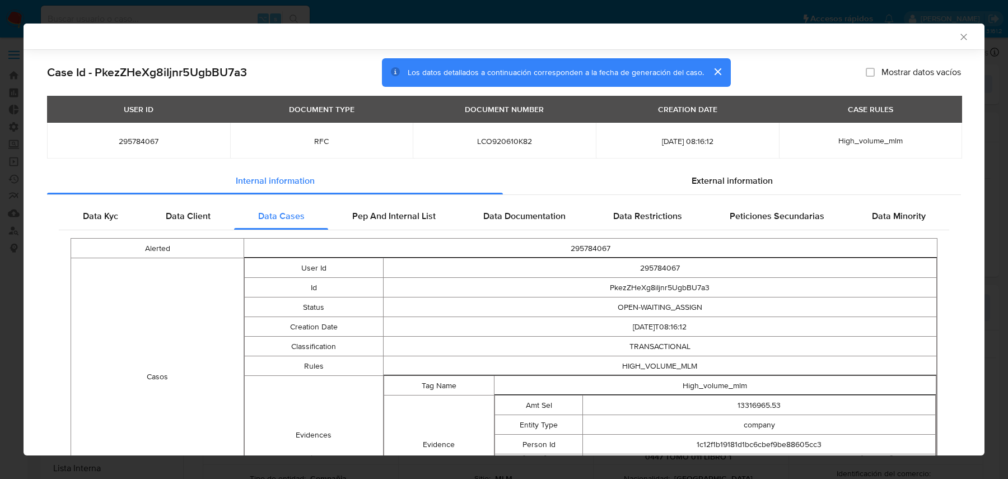
scroll to position [98, 0]
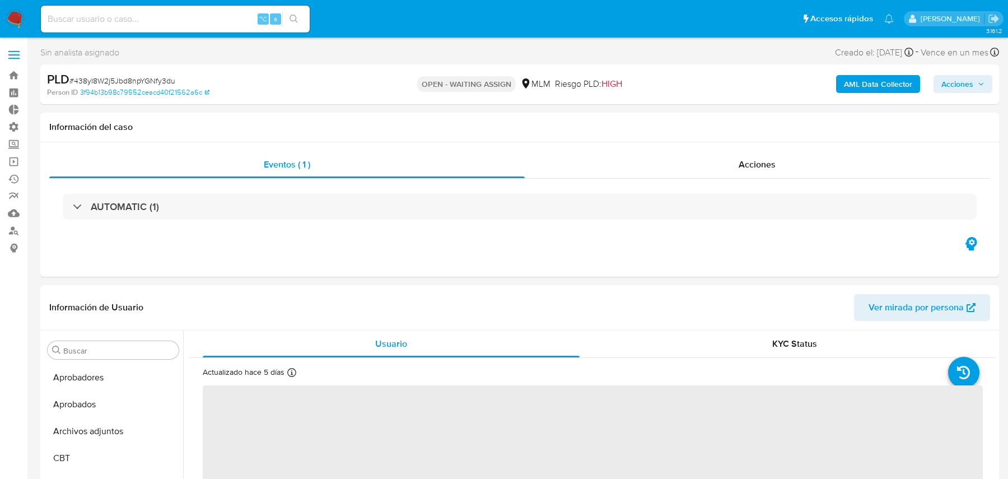
scroll to position [527, 0]
select select "10"
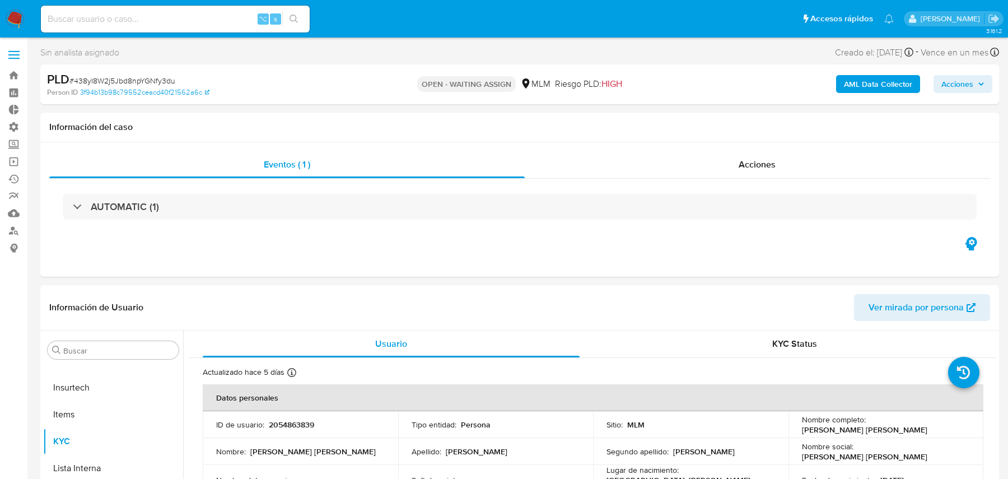
click at [806, 85] on b "AML Data Collector" at bounding box center [878, 84] width 68 height 18
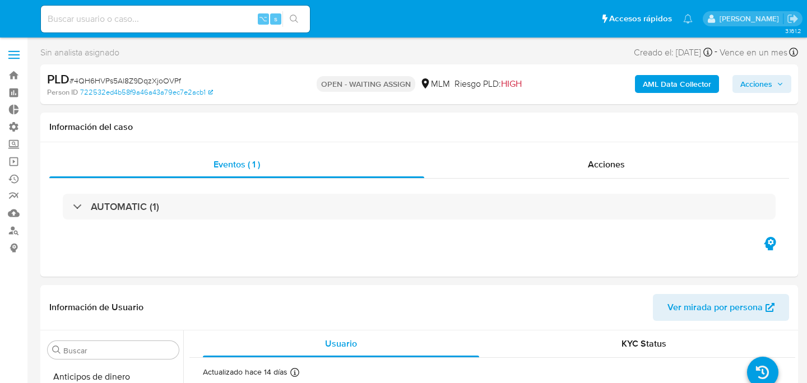
select select "10"
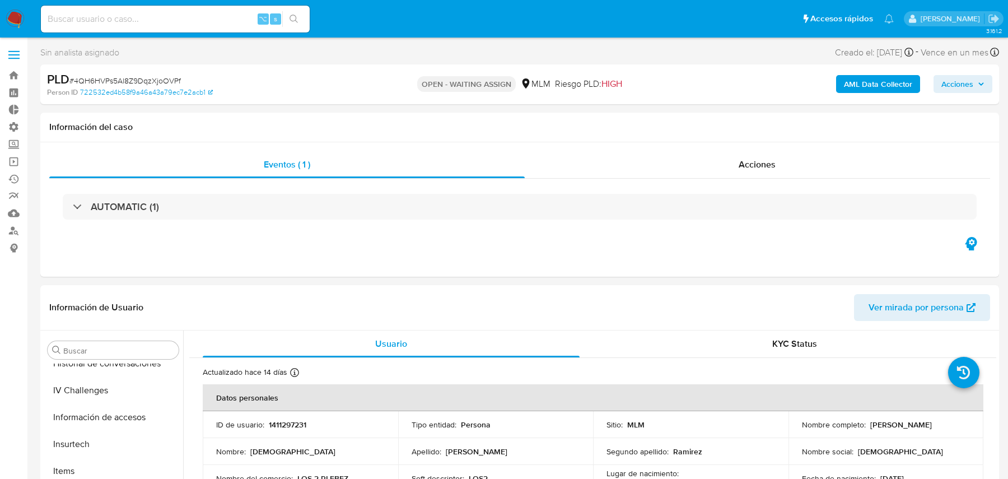
scroll to position [527, 0]
click at [806, 84] on b "AML Data Collector" at bounding box center [878, 84] width 68 height 18
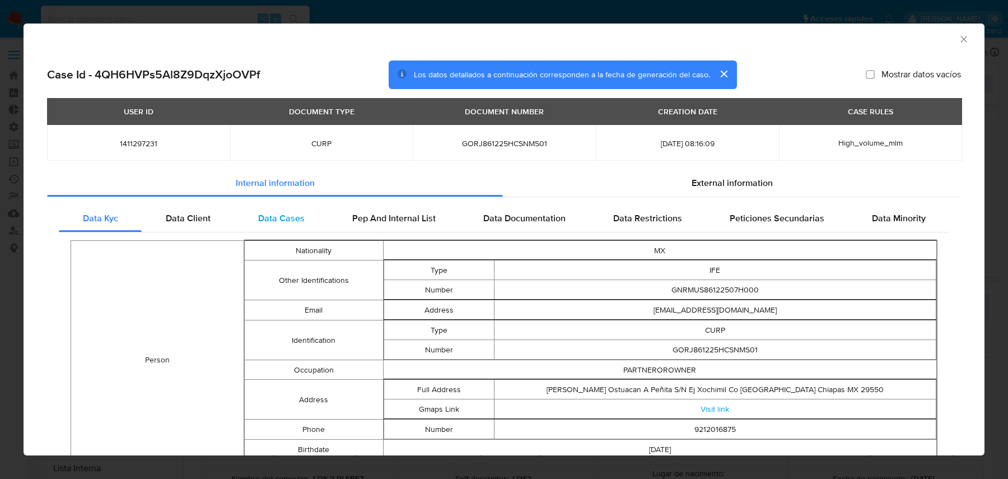
click at [282, 226] on div "Data Cases" at bounding box center [281, 218] width 94 height 27
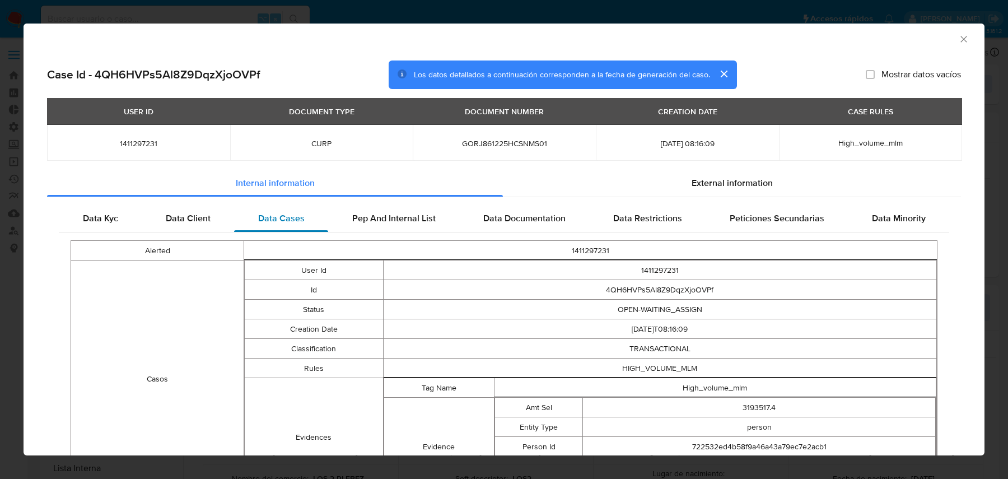
scroll to position [98, 0]
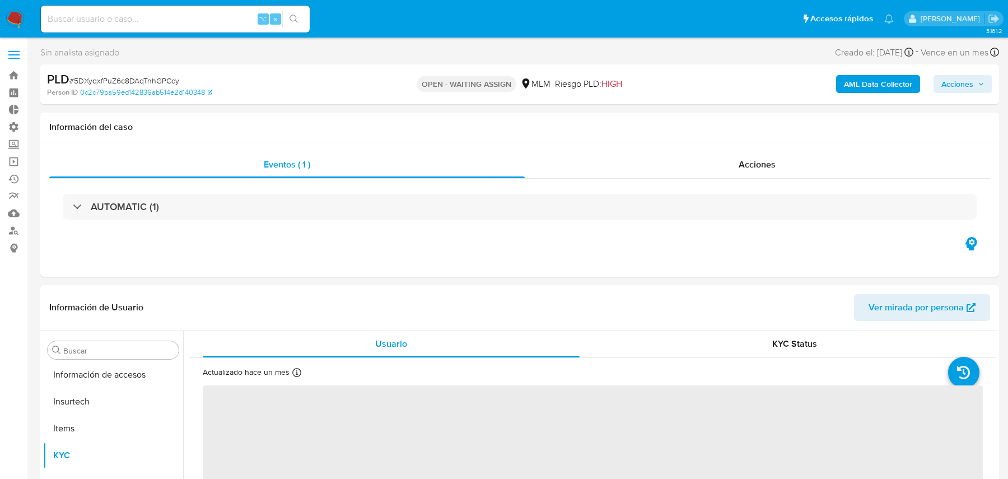
select select "10"
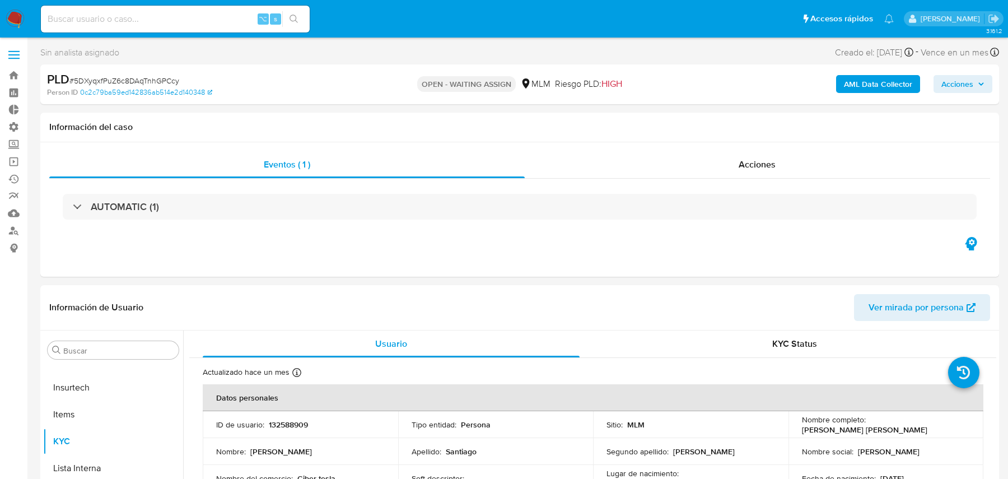
click at [806, 77] on b "AML Data Collector" at bounding box center [878, 84] width 68 height 18
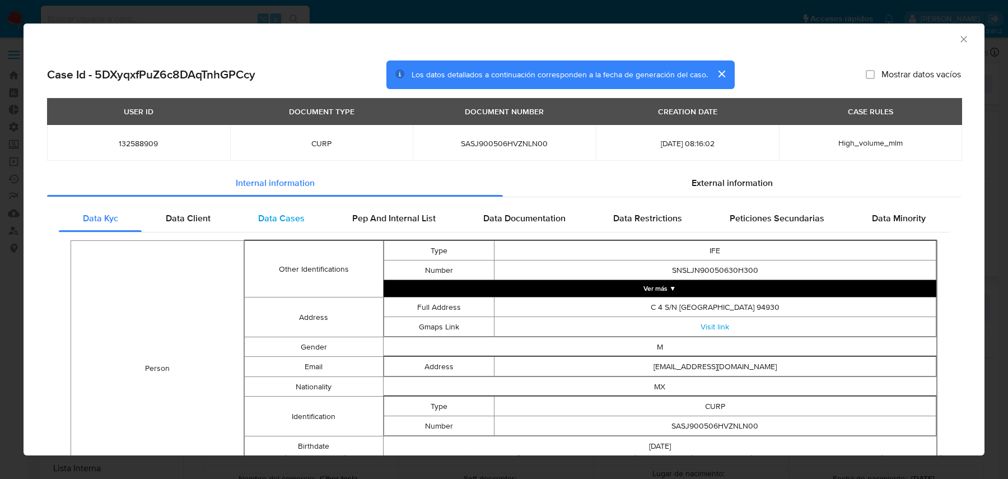
click at [271, 217] on span "Data Cases" at bounding box center [281, 218] width 46 height 13
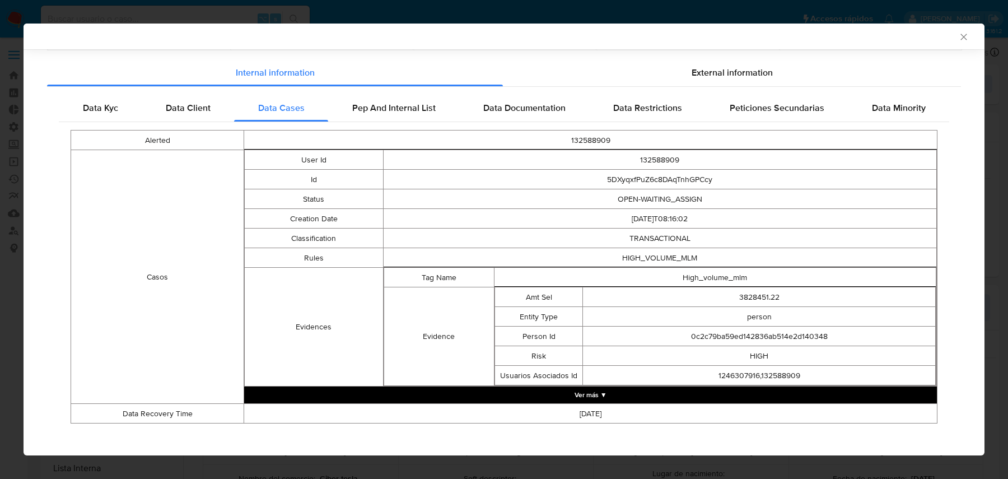
scroll to position [115, 0]
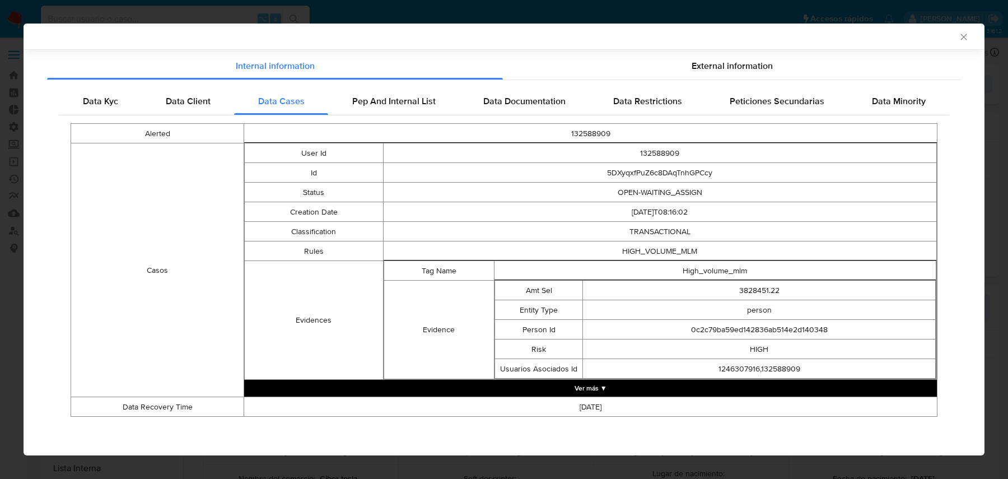
click at [467, 380] on button "Ver más ▼" at bounding box center [590, 388] width 693 height 17
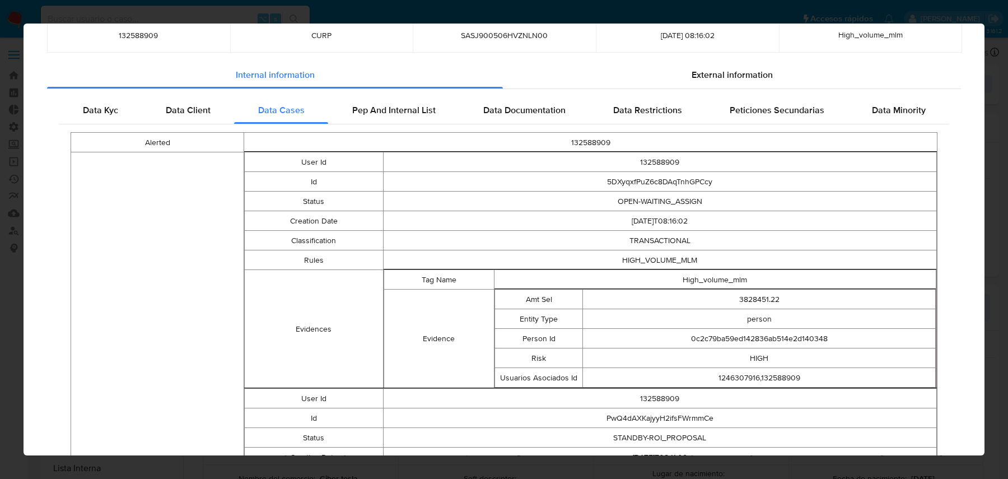
scroll to position [0, 0]
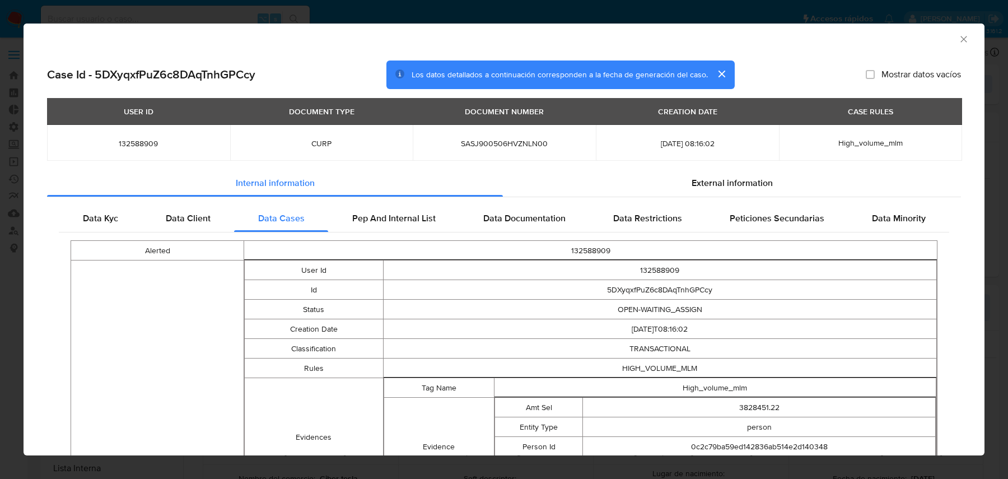
click at [574, 251] on td "132588909" at bounding box center [591, 251] width 694 height 20
click at [133, 141] on span "132588909" at bounding box center [139, 143] width 156 height 10
click at [230, 74] on h2 "Case Id - 5DXyqxfPuZ6c8DAqTnhGPCcy" at bounding box center [151, 74] width 208 height 15
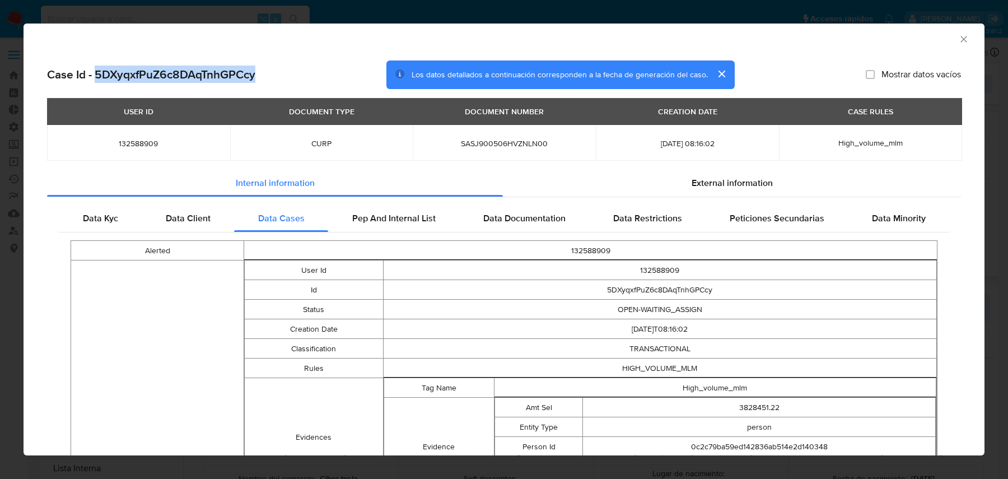
click at [230, 74] on h2 "Case Id - 5DXyqxfPuZ6c8DAqTnhGPCcy" at bounding box center [151, 74] width 208 height 15
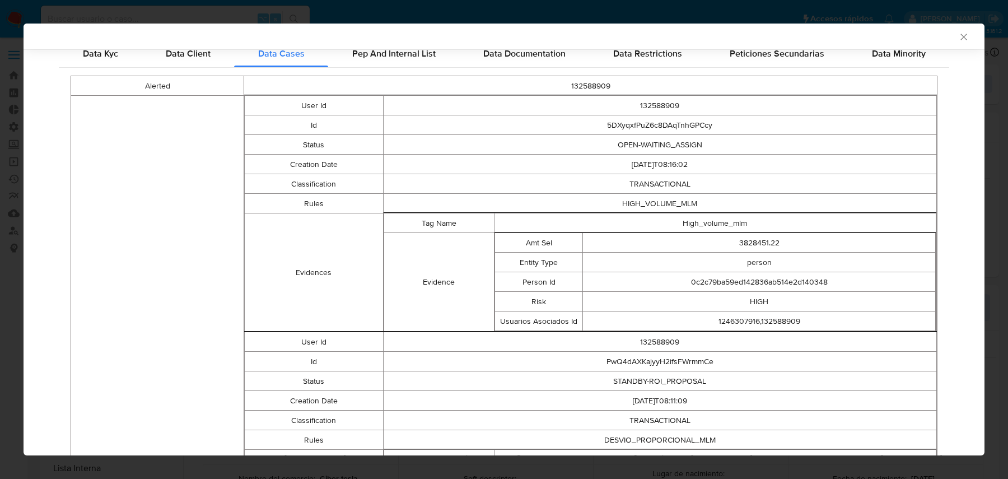
scroll to position [248, 0]
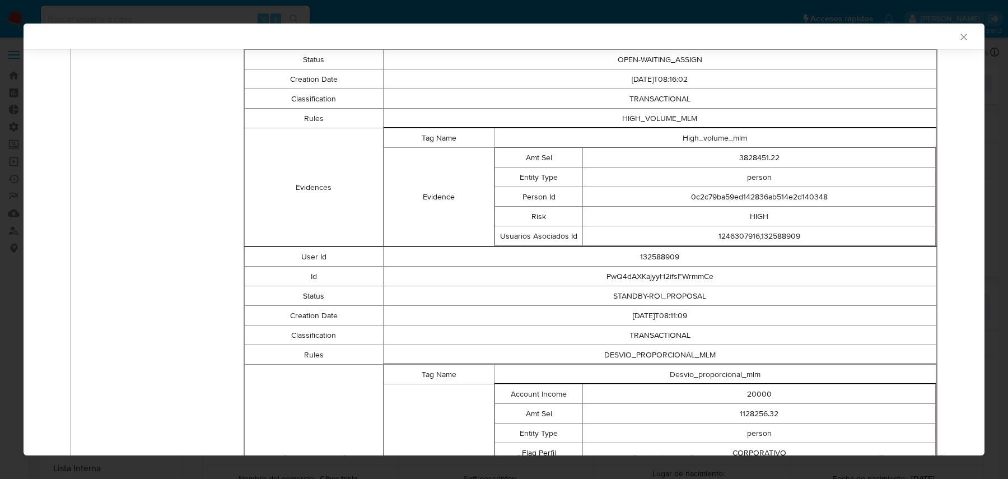
click at [309, 252] on td "User Id" at bounding box center [314, 257] width 138 height 20
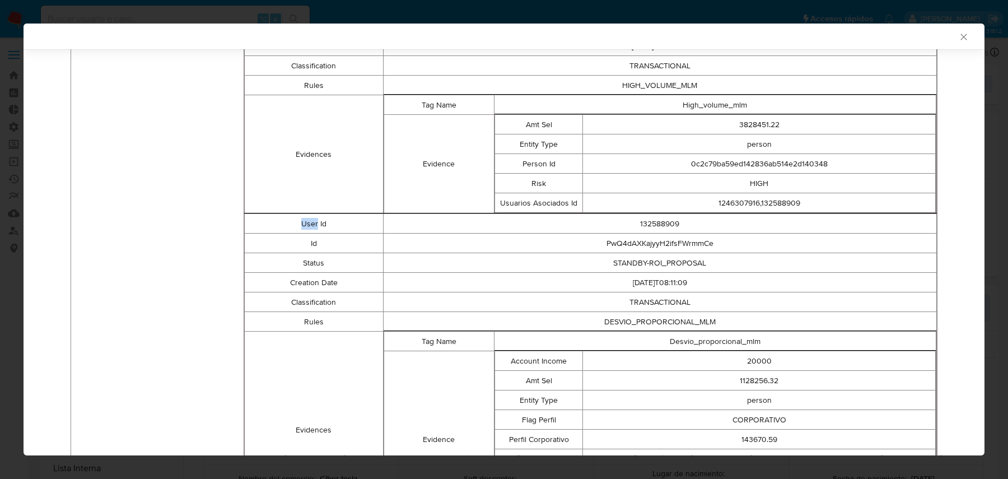
scroll to position [283, 0]
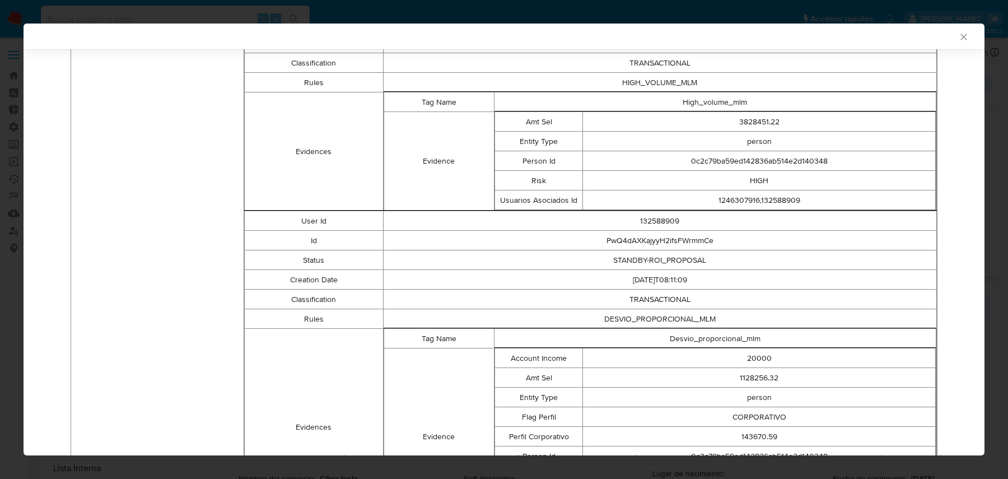
click at [649, 223] on td "132588909" at bounding box center [660, 221] width 554 height 20
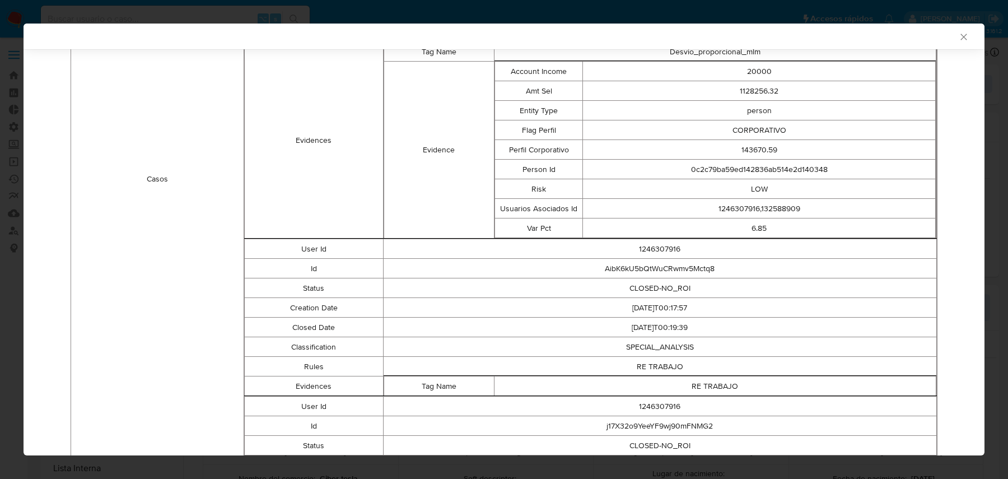
scroll to position [613, 0]
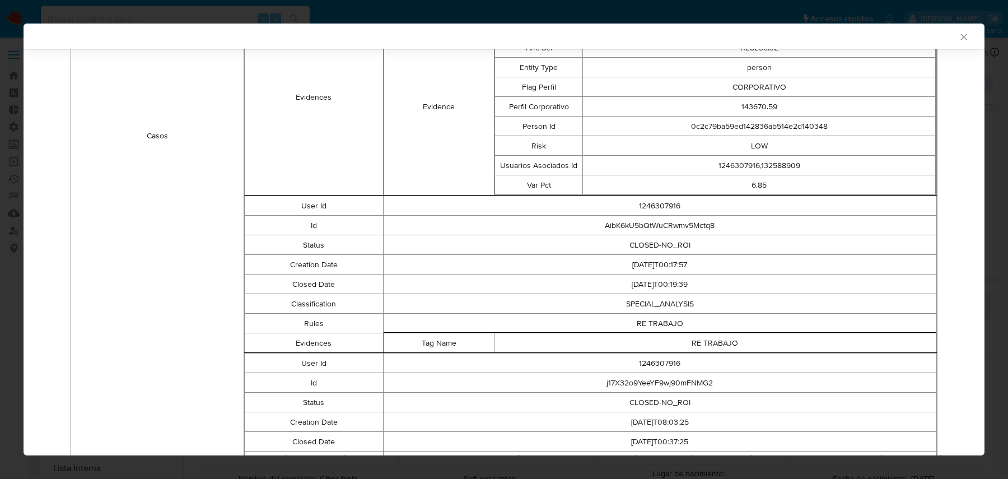
click at [654, 206] on td "1246307916" at bounding box center [660, 206] width 554 height 20
click at [635, 212] on td "1246307916" at bounding box center [660, 206] width 554 height 20
click at [677, 204] on td "1246307916" at bounding box center [660, 206] width 554 height 20
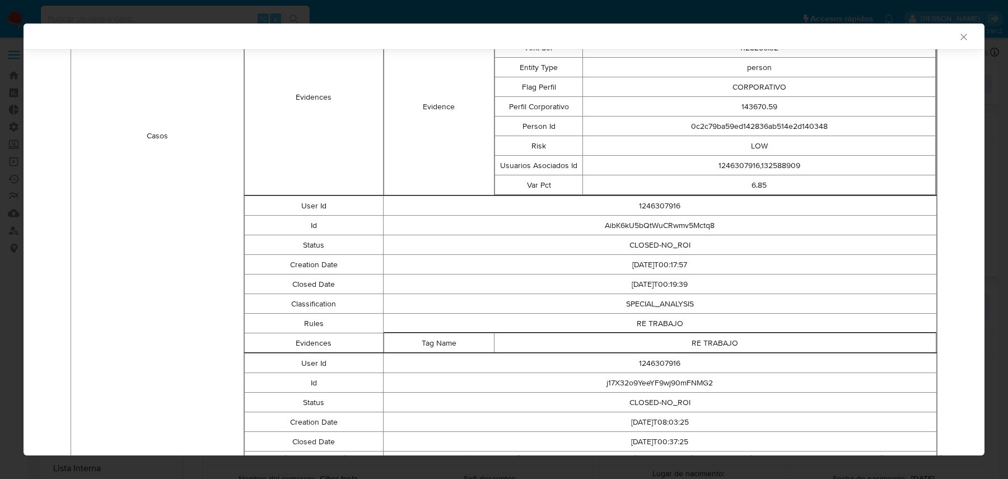
click at [677, 204] on td "1246307916" at bounding box center [660, 206] width 554 height 20
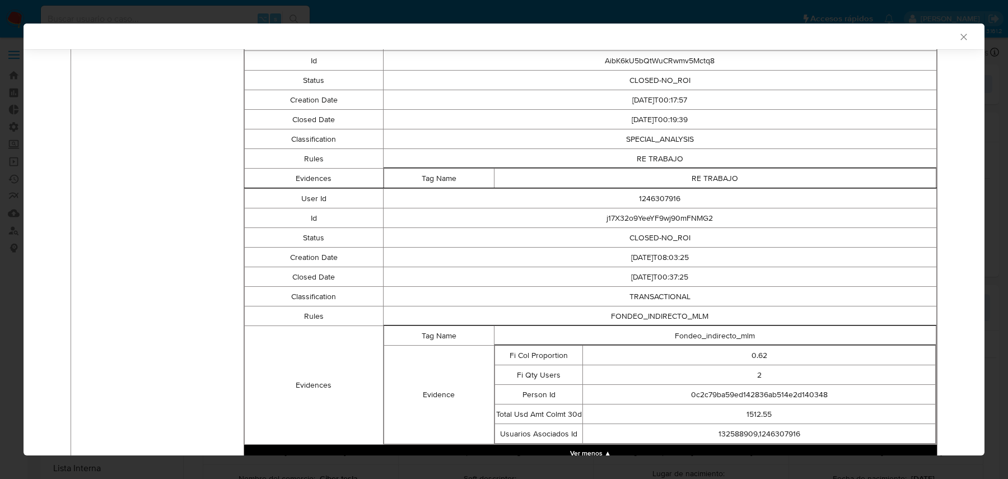
scroll to position [0, 0]
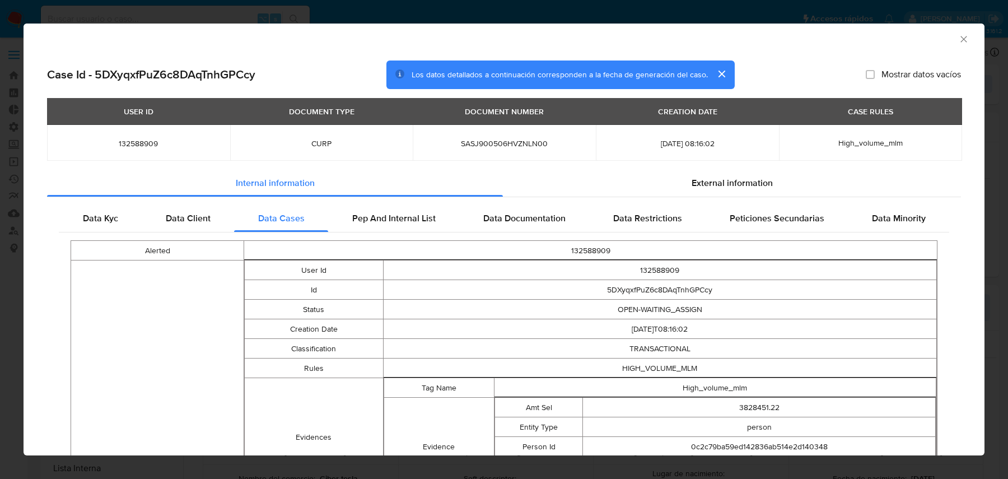
click at [147, 143] on span "132588909" at bounding box center [139, 143] width 156 height 10
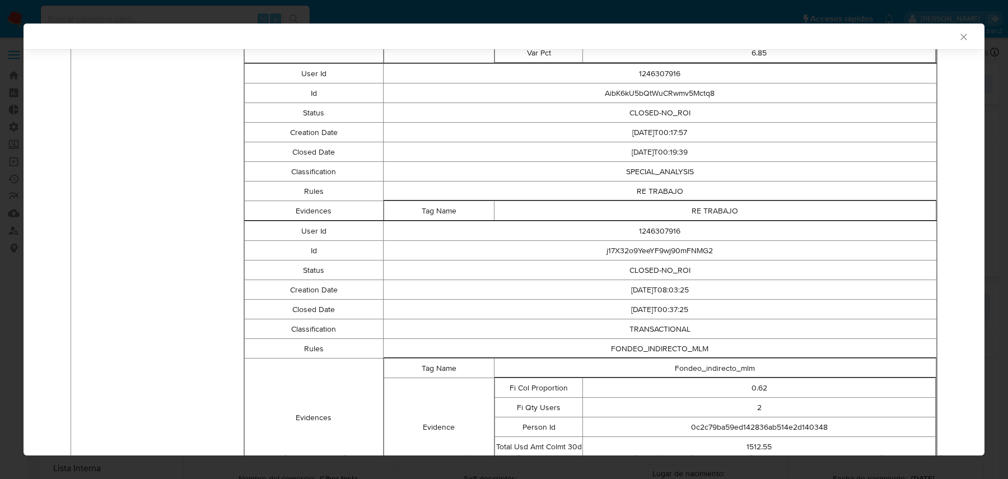
scroll to position [844, 0]
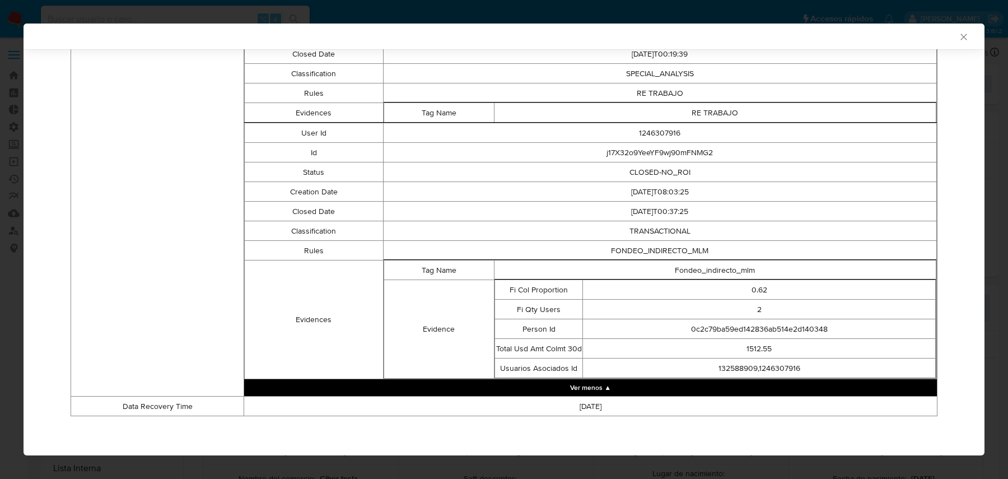
click at [665, 125] on td "1246307916" at bounding box center [660, 133] width 554 height 20
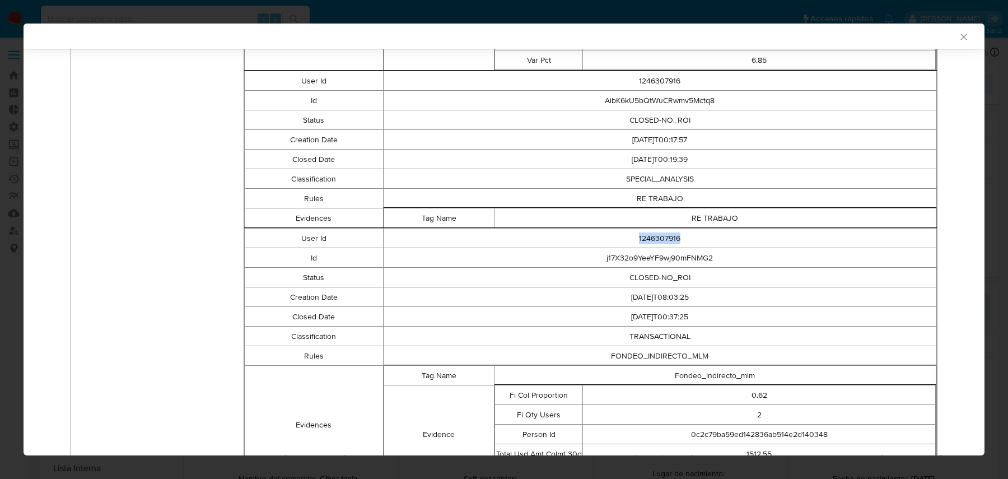
scroll to position [747, 0]
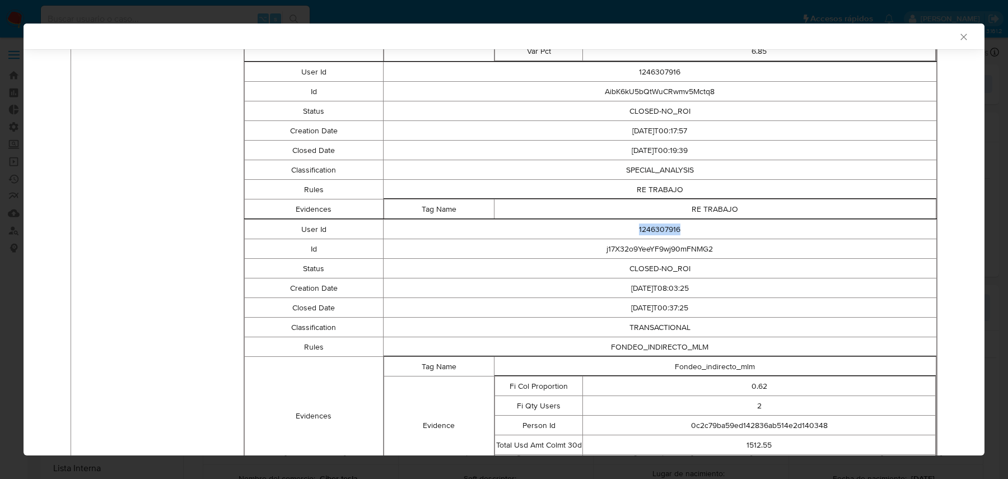
click at [657, 231] on td "1246307916" at bounding box center [660, 230] width 554 height 20
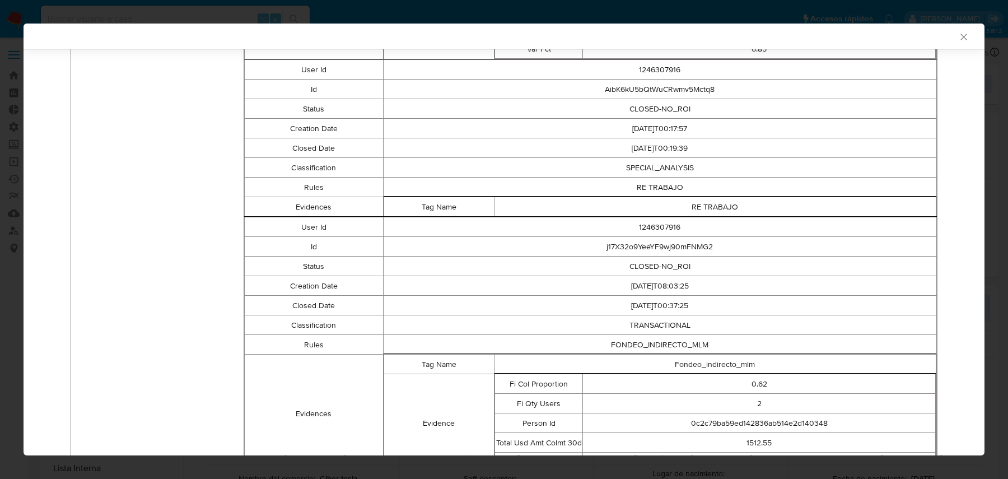
click at [308, 286] on td "Creation Date" at bounding box center [314, 286] width 138 height 20
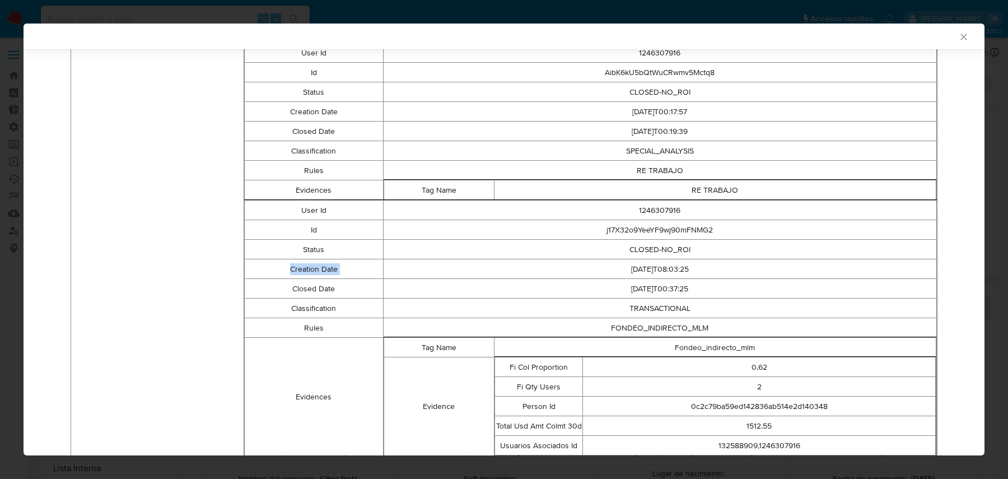
scroll to position [732, 0]
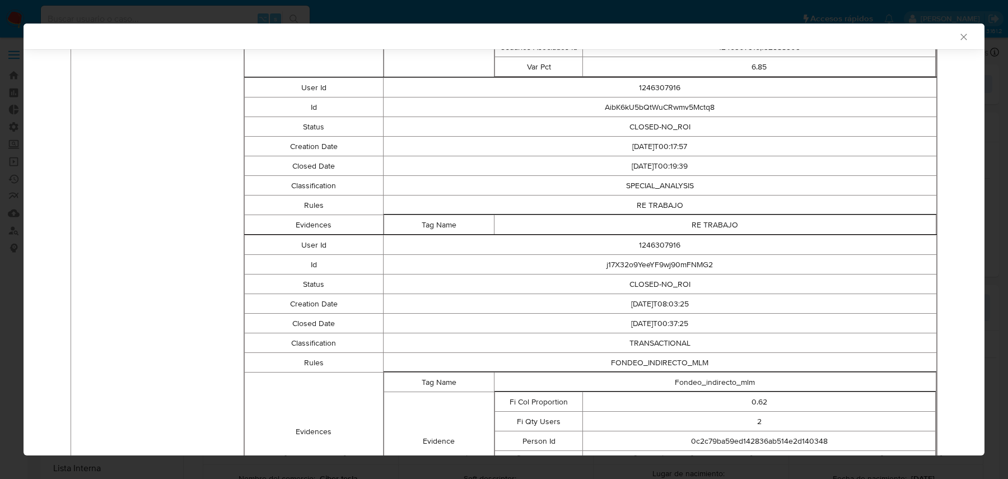
click at [663, 236] on td "1246307916" at bounding box center [660, 245] width 554 height 20
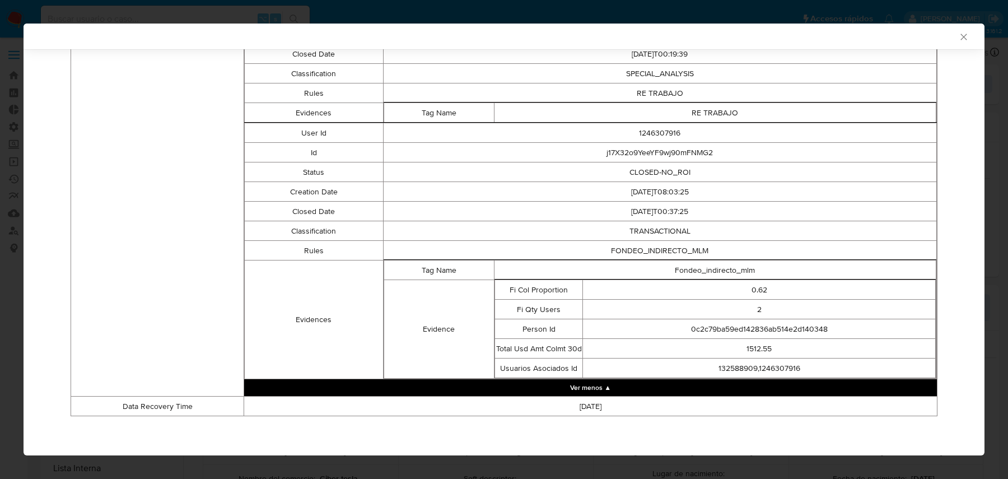
click at [719, 272] on td "Fondeo_indirecto_mlm" at bounding box center [715, 270] width 442 height 20
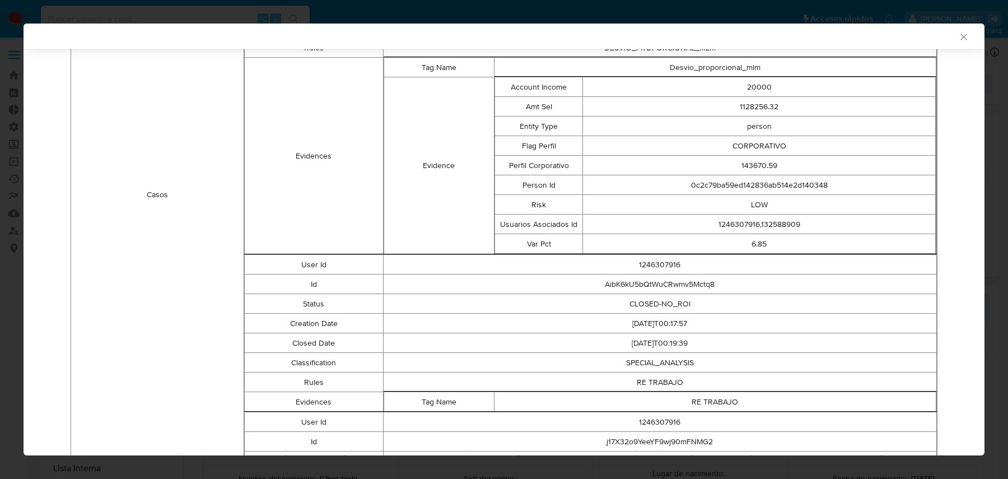
scroll to position [0, 0]
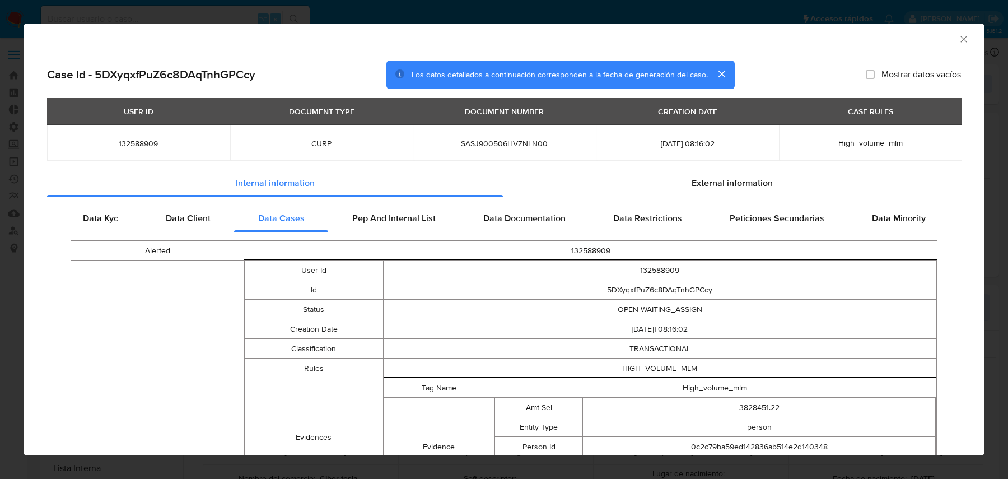
click at [683, 282] on td "5DXyqxfPuZ6c8DAqTnhGPCcy" at bounding box center [660, 290] width 554 height 20
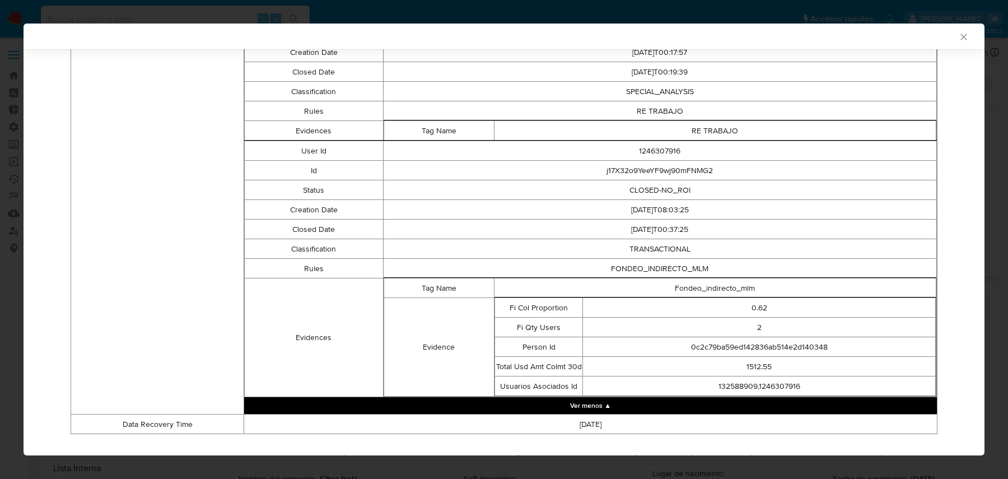
scroll to position [844, 0]
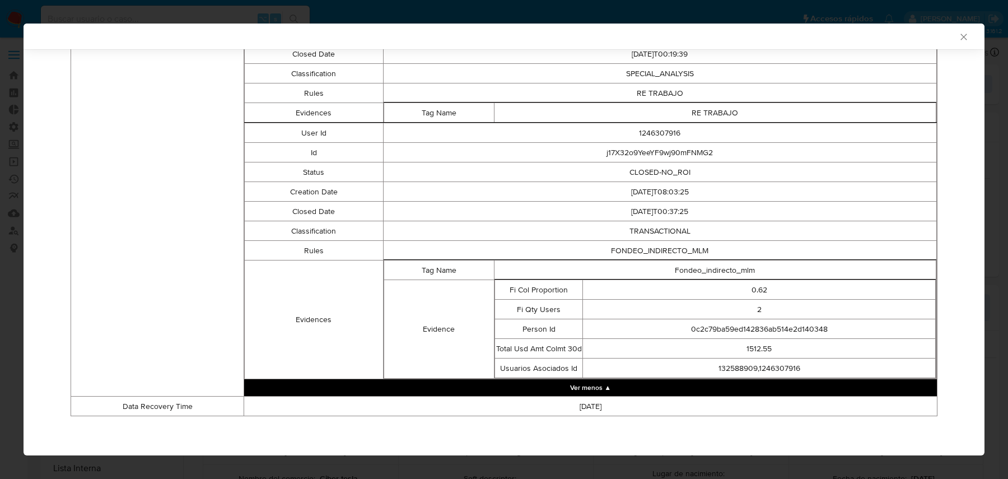
click at [790, 370] on td "132588909,1246307916" at bounding box center [759, 369] width 353 height 20
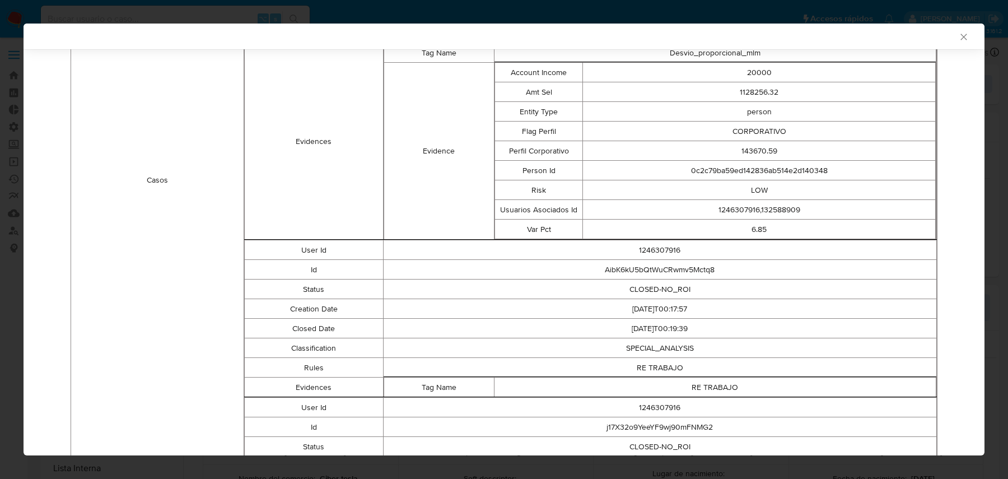
scroll to position [557, 0]
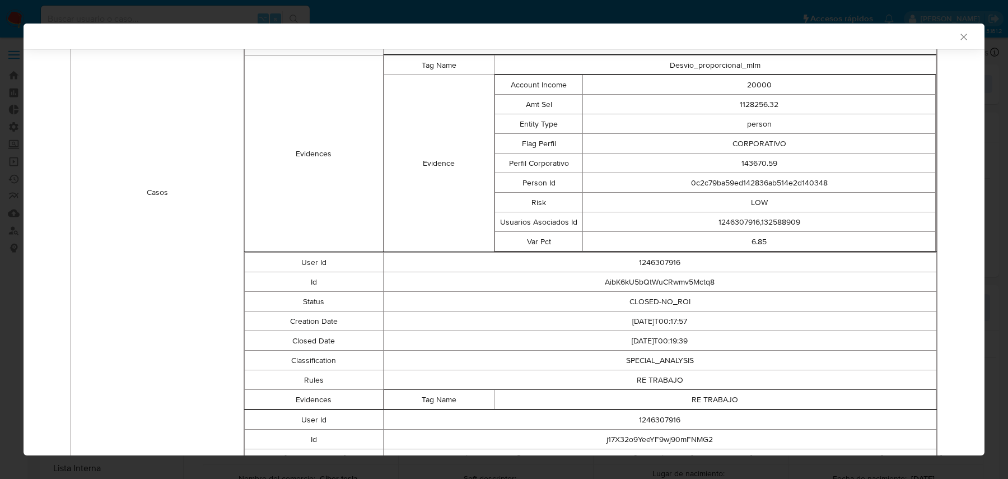
click at [761, 240] on td "6.85" at bounding box center [759, 242] width 353 height 20
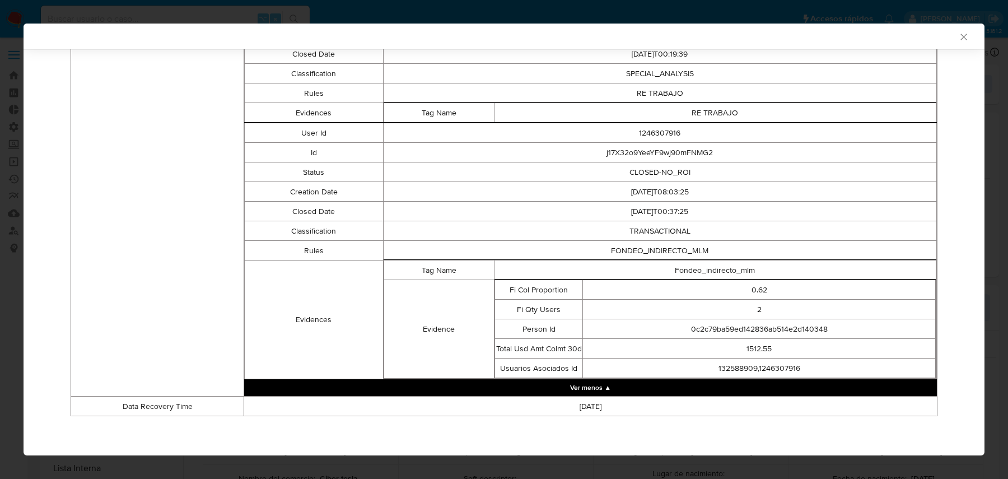
click at [757, 368] on td "132588909,1246307916" at bounding box center [759, 369] width 353 height 20
click at [806, 372] on td "132588909,1246307916" at bounding box center [759, 369] width 353 height 20
drag, startPoint x: 832, startPoint y: 369, endPoint x: 669, endPoint y: 369, distance: 162.5
click at [669, 369] on td "132588909,1246307916" at bounding box center [759, 369] width 353 height 20
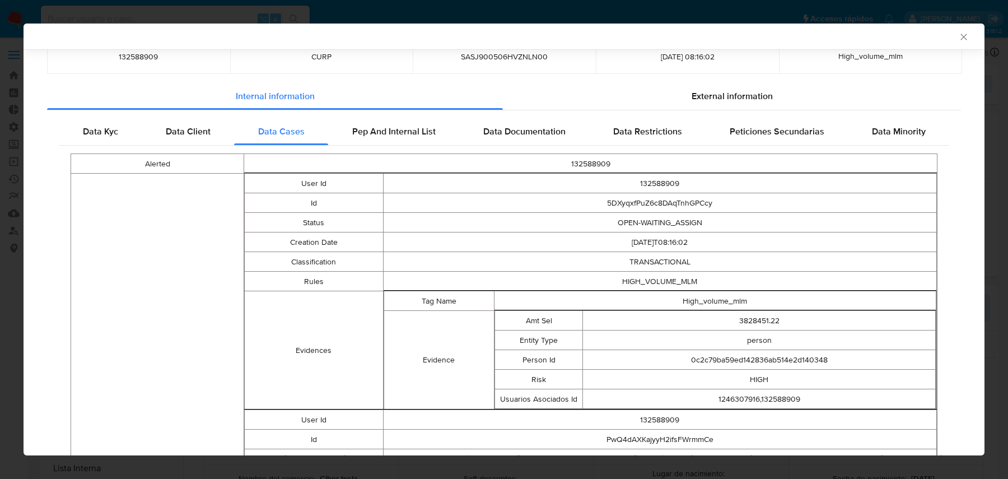
scroll to position [97, 0]
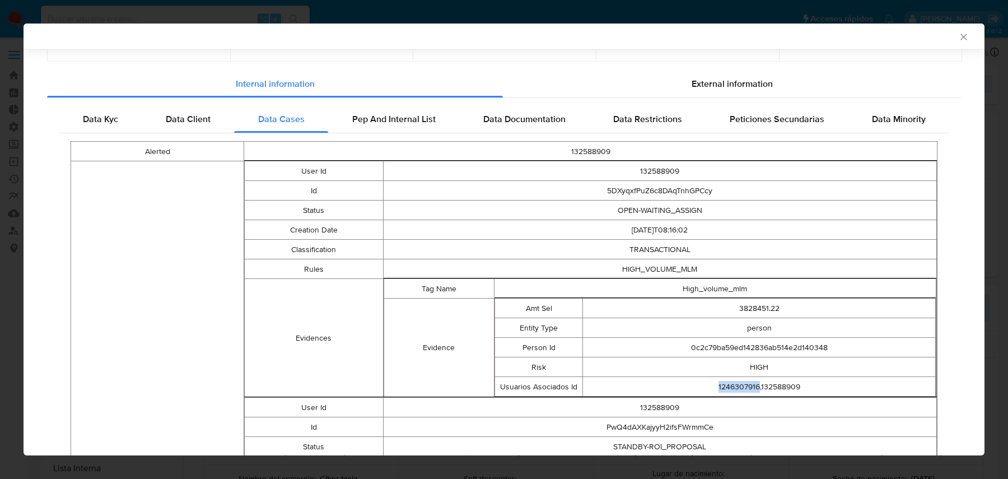
drag, startPoint x: 757, startPoint y: 388, endPoint x: 690, endPoint y: 387, distance: 66.7
click at [690, 383] on td "1246307916,132588909" at bounding box center [759, 387] width 353 height 20
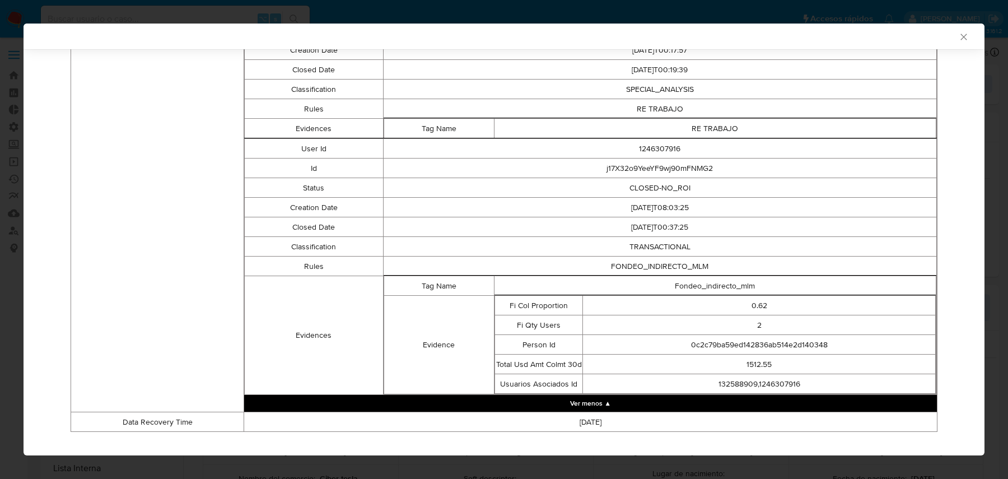
scroll to position [824, 0]
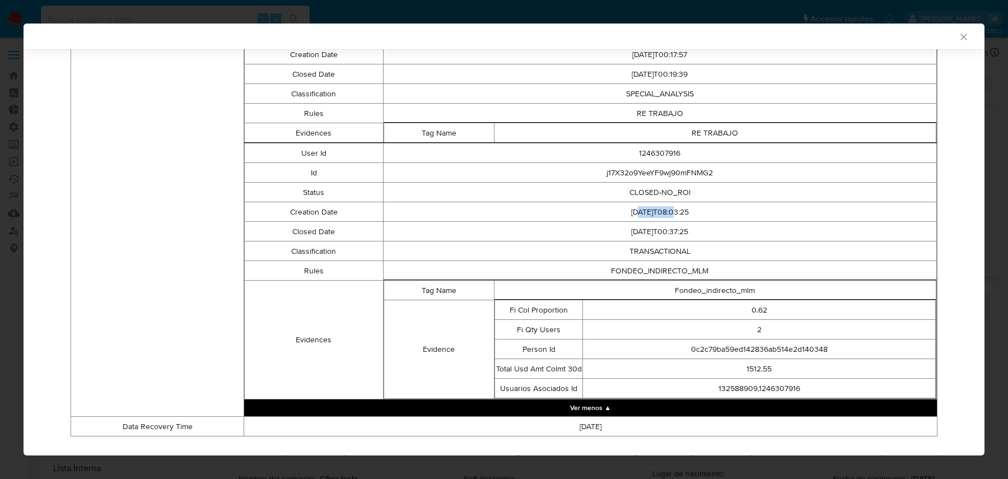
drag, startPoint x: 665, startPoint y: 213, endPoint x: 602, endPoint y: 213, distance: 63.3
click at [602, 213] on td "2025-04-12T08:03:25" at bounding box center [660, 212] width 554 height 20
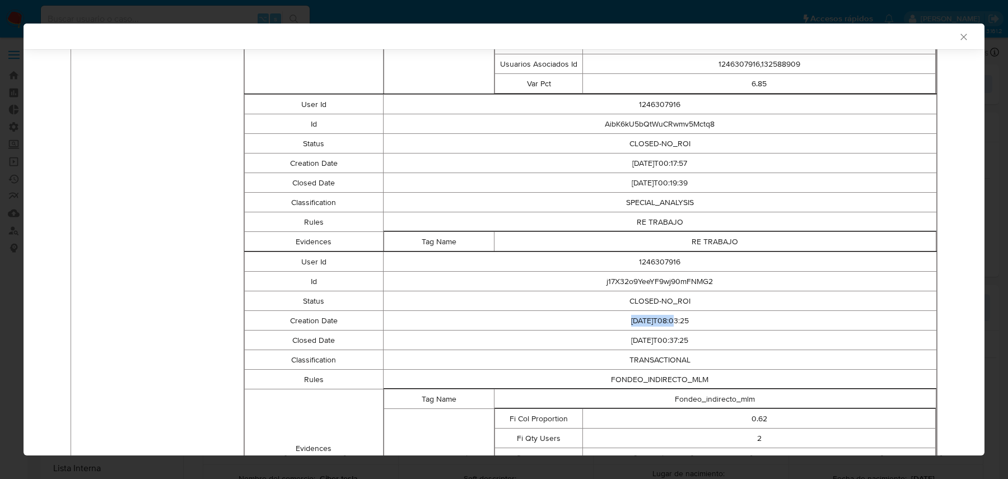
scroll to position [710, 0]
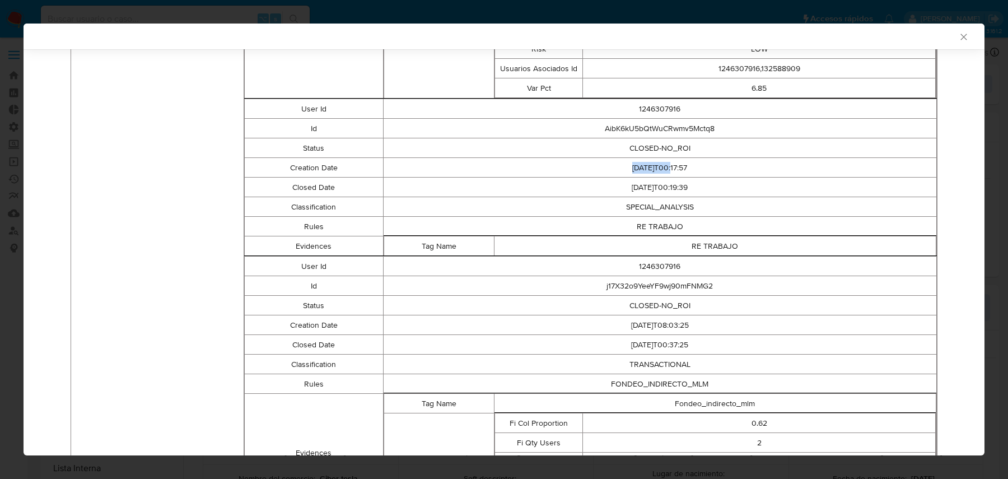
drag, startPoint x: 665, startPoint y: 168, endPoint x: 594, endPoint y: 162, distance: 70.8
click at [596, 162] on td "2025-06-17T00:17:57" at bounding box center [660, 168] width 554 height 20
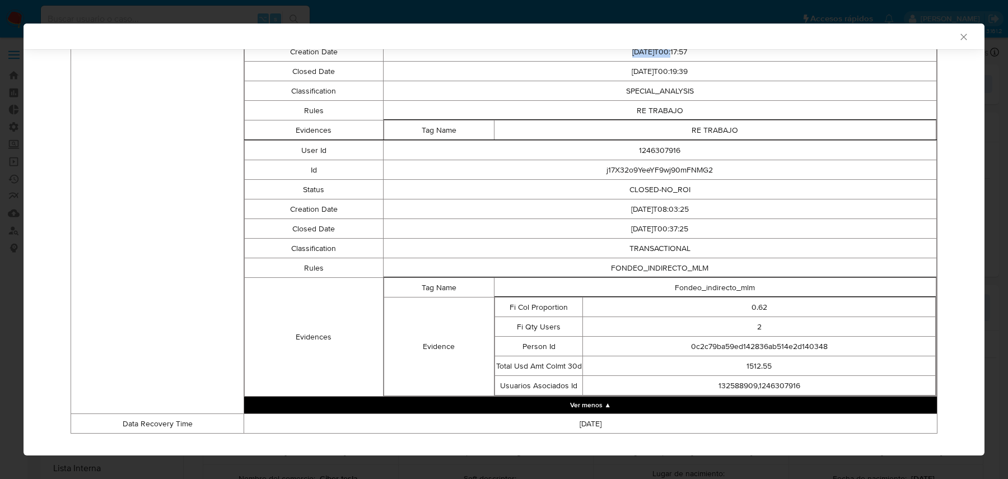
scroll to position [0, 0]
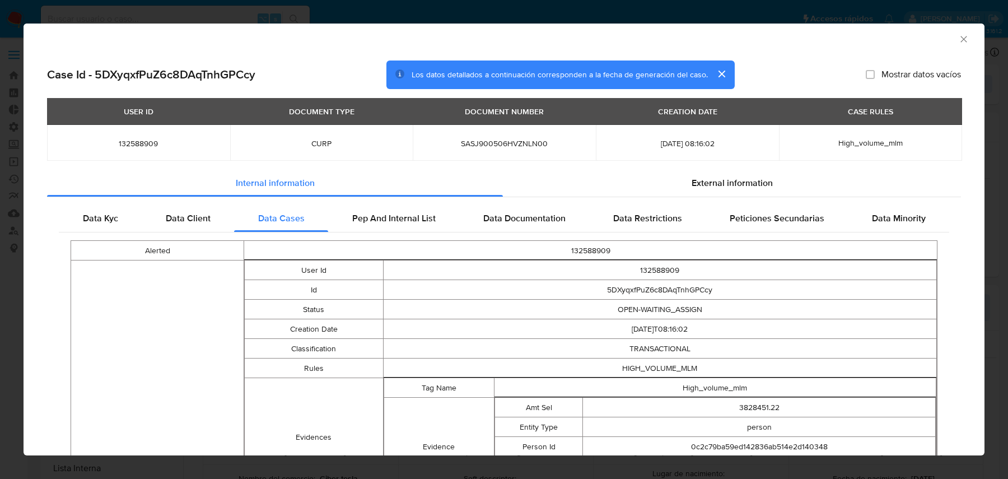
click at [664, 287] on td "5DXyqxfPuZ6c8DAqTnhGPCcy" at bounding box center [660, 290] width 554 height 20
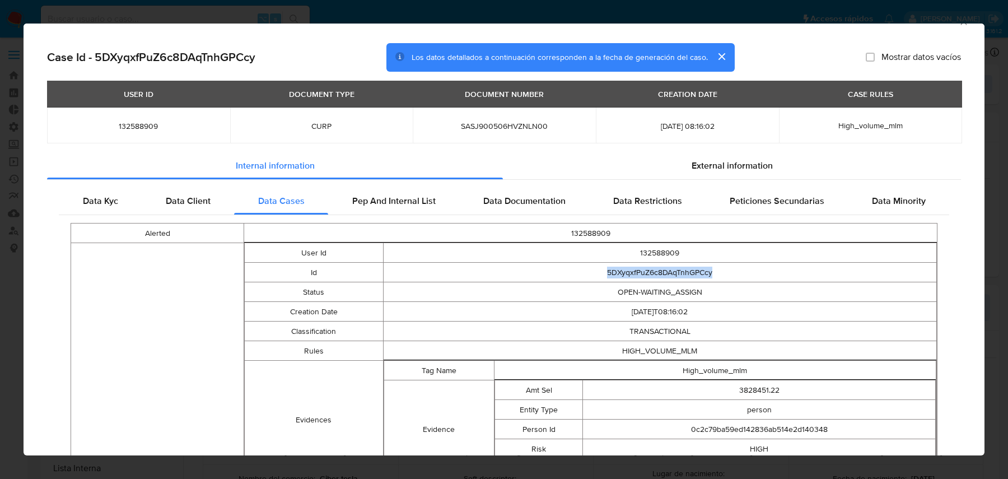
scroll to position [25, 0]
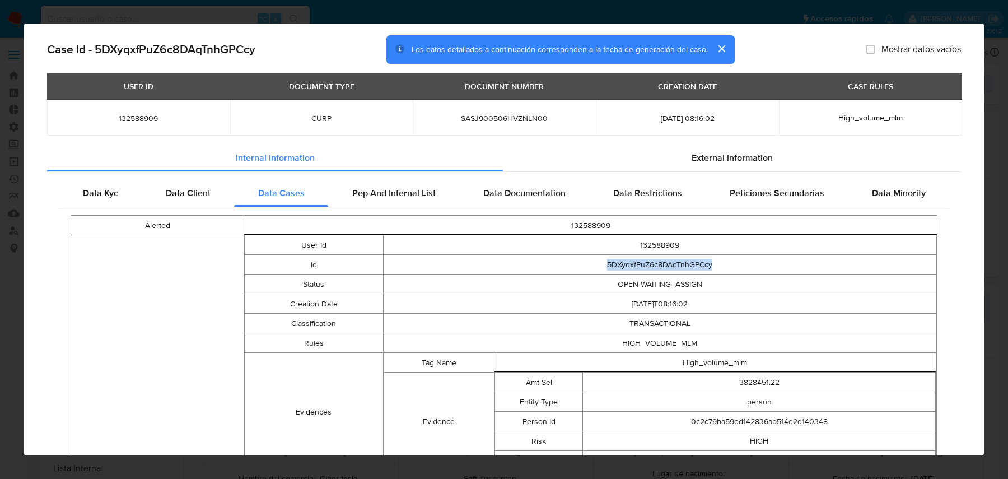
click at [664, 287] on td "OPEN-WAITING_ASSIGN" at bounding box center [660, 285] width 554 height 20
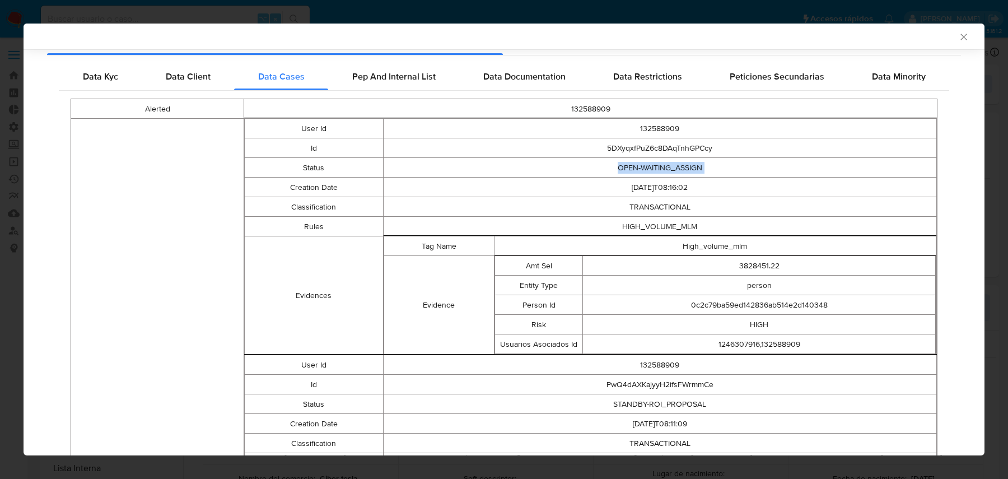
scroll to position [142, 0]
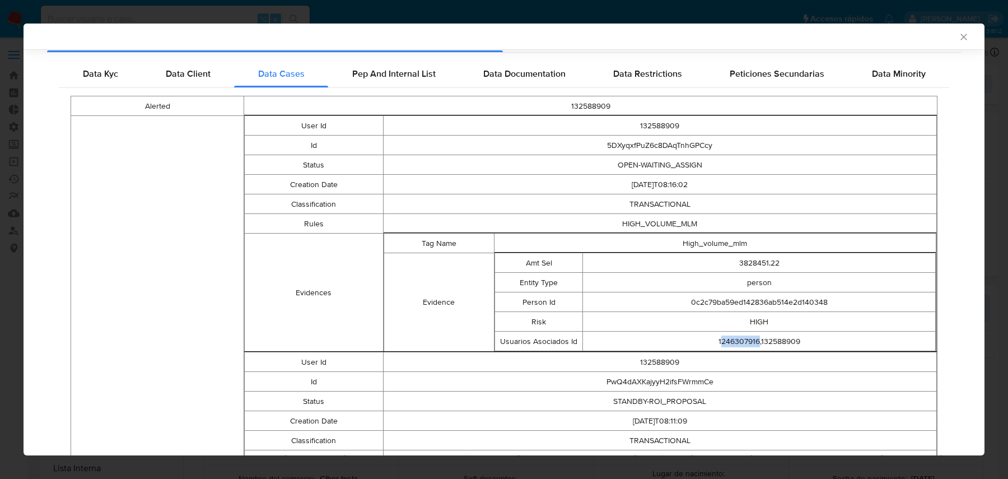
drag, startPoint x: 760, startPoint y: 340, endPoint x: 713, endPoint y: 340, distance: 47.1
click at [713, 340] on td "1246307916,132588909" at bounding box center [759, 342] width 353 height 20
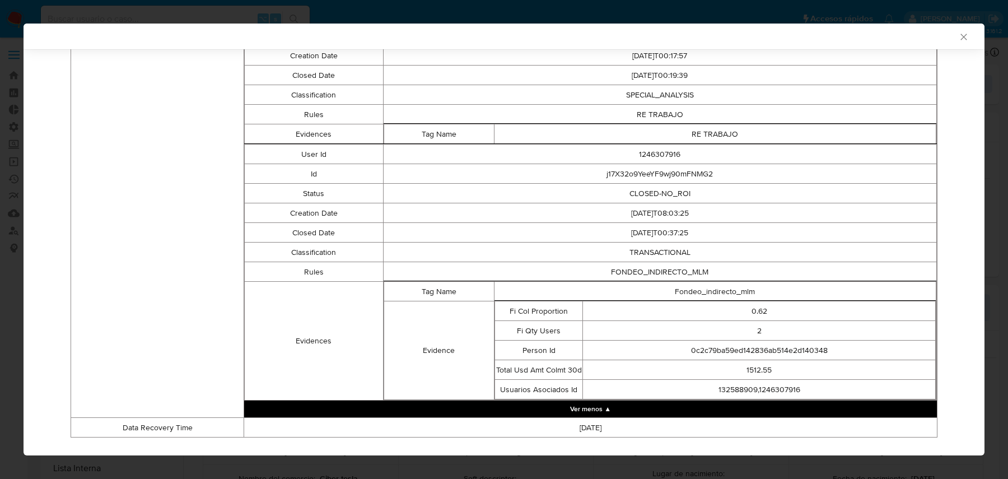
scroll to position [844, 0]
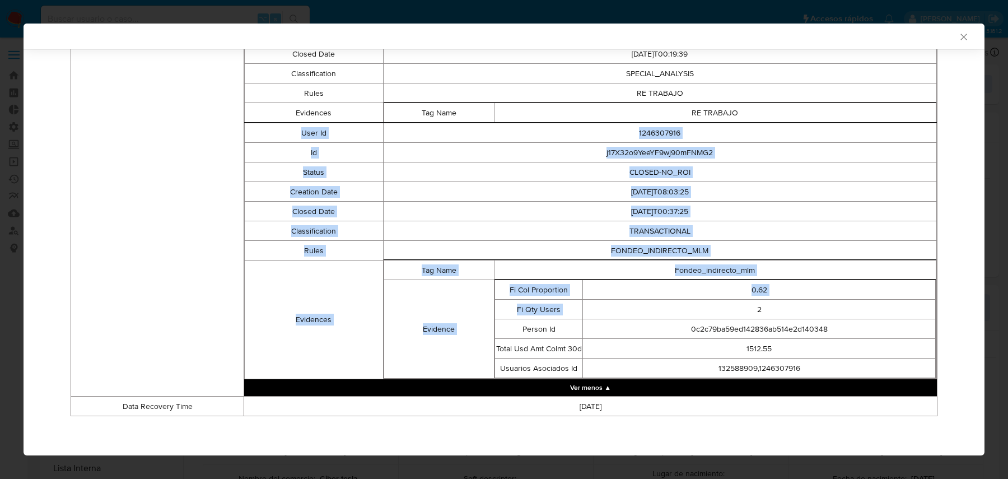
drag, startPoint x: 280, startPoint y: 133, endPoint x: 597, endPoint y: 309, distance: 362.8
click at [597, 310] on tbody "User Id 1246307916 Id j17X32o9YeeYF9wj90mFNMG2 Status CLOSED-NO_ROI Creation Da…" at bounding box center [591, 251] width 692 height 256
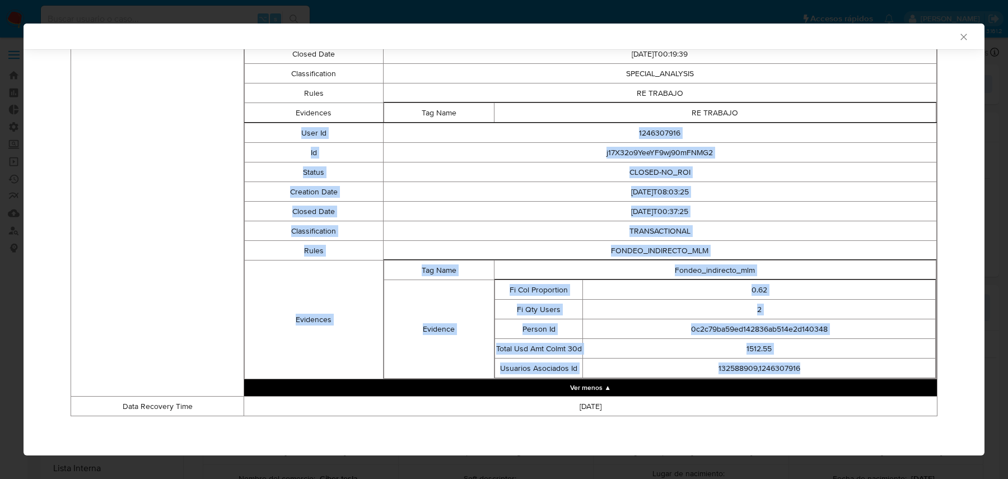
click at [806, 368] on td "132588909,1246307916" at bounding box center [759, 369] width 353 height 20
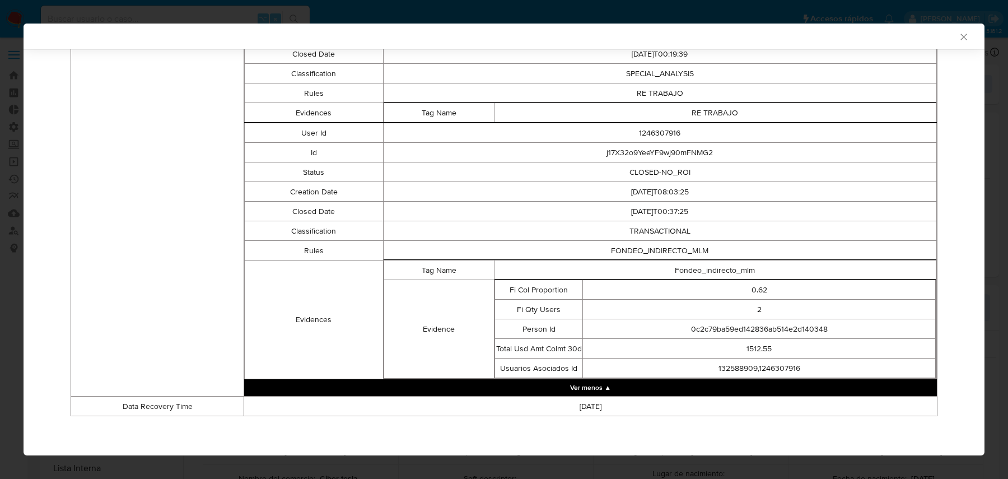
click at [314, 141] on td "User Id" at bounding box center [314, 133] width 138 height 20
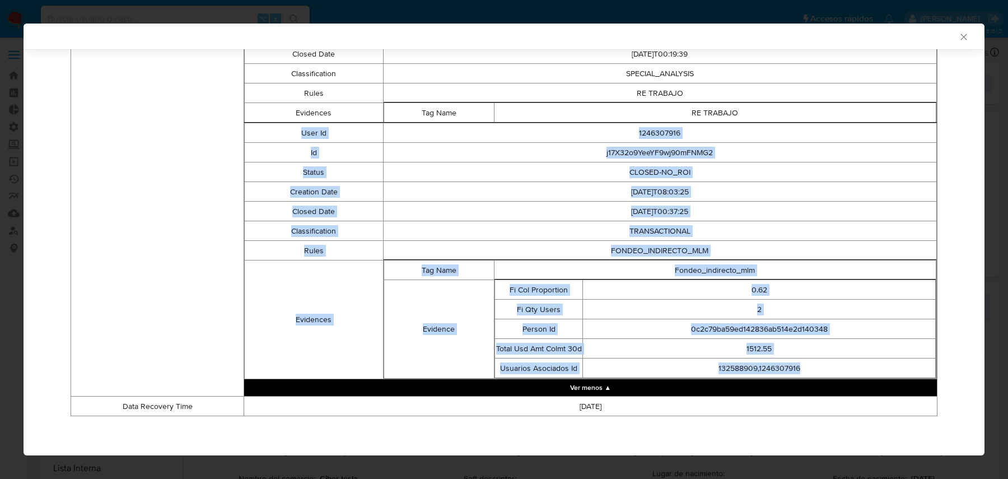
drag, startPoint x: 294, startPoint y: 131, endPoint x: 826, endPoint y: 369, distance: 582.8
click at [806, 369] on tbody "User Id 1246307916 Id j17X32o9YeeYF9wj90mFNMG2 Status CLOSED-NO_ROI Creation Da…" at bounding box center [591, 251] width 692 height 256
click at [788, 264] on td "Fondeo_indirecto_mlm" at bounding box center [715, 270] width 442 height 20
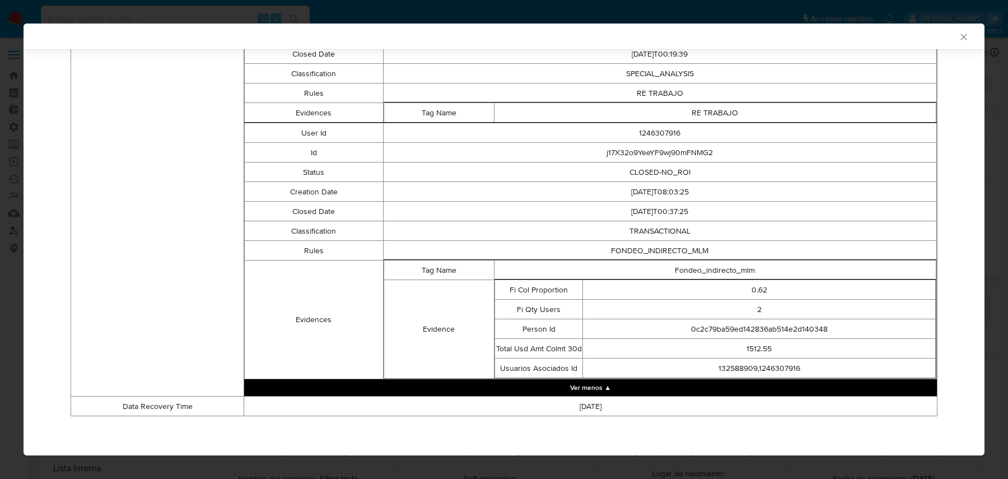
click at [290, 233] on td "Classification" at bounding box center [314, 231] width 138 height 20
click at [315, 253] on td "Rules" at bounding box center [314, 251] width 138 height 20
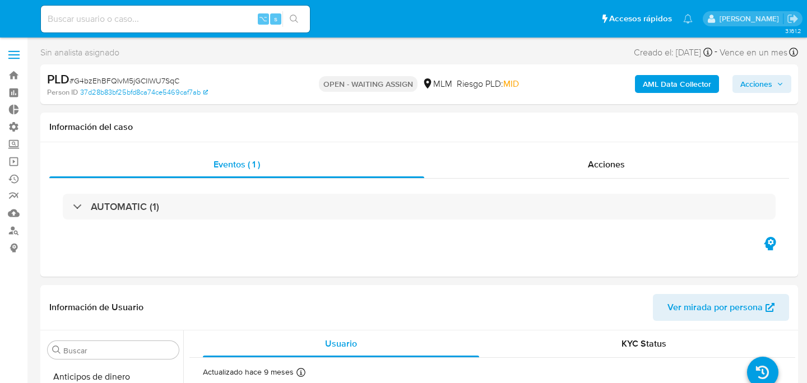
select select "10"
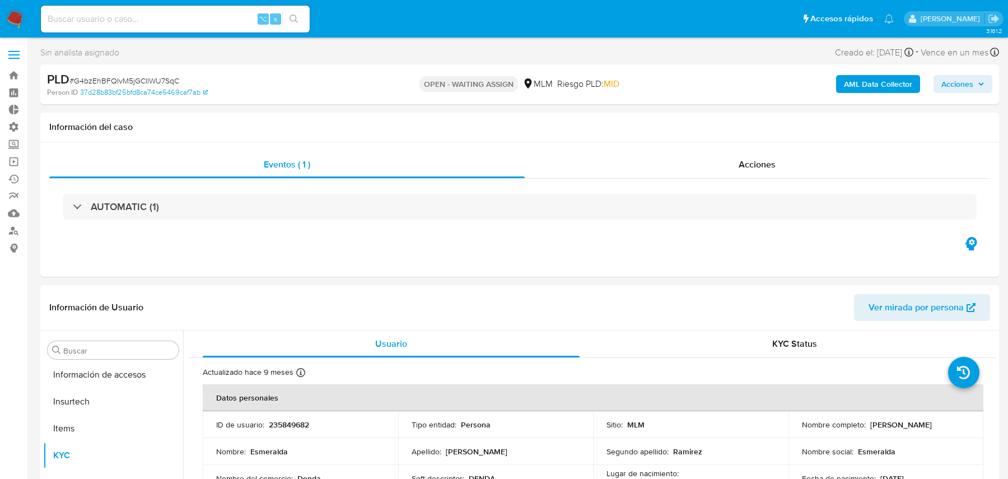
scroll to position [527, 0]
click at [806, 82] on b "AML Data Collector" at bounding box center [878, 84] width 68 height 18
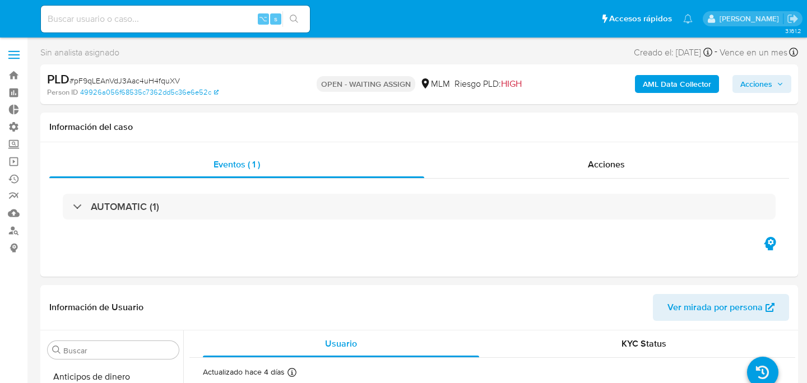
select select "10"
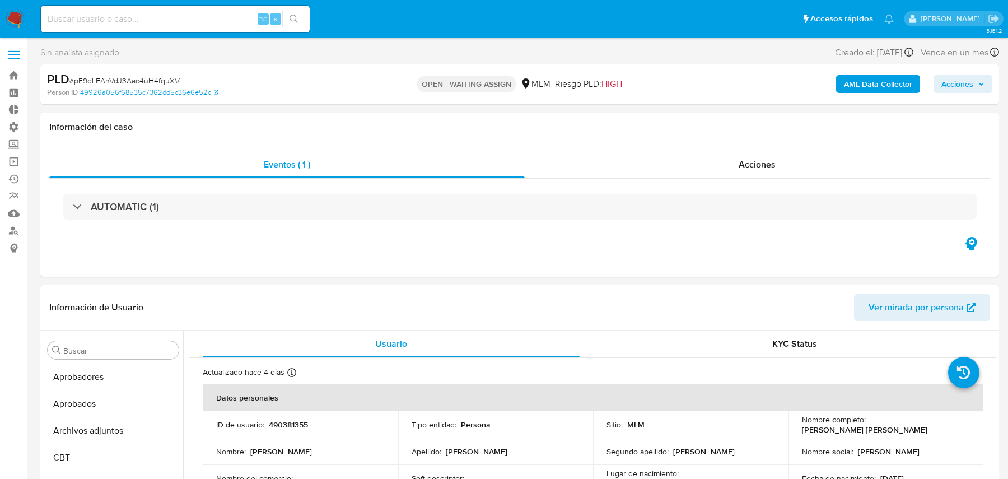
scroll to position [527, 0]
click at [806, 85] on b "AML Data Collector" at bounding box center [878, 84] width 68 height 18
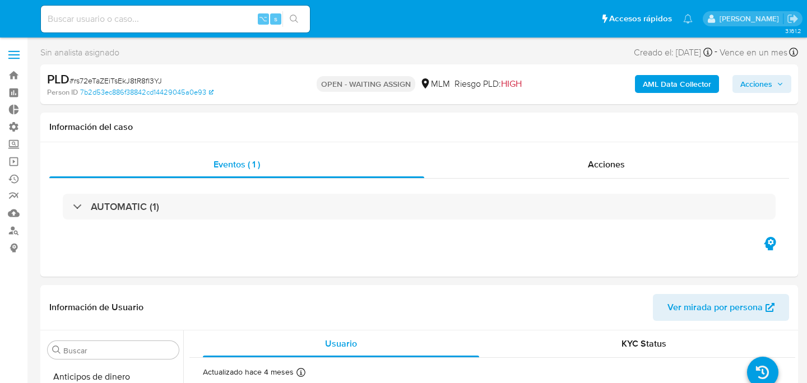
select select "10"
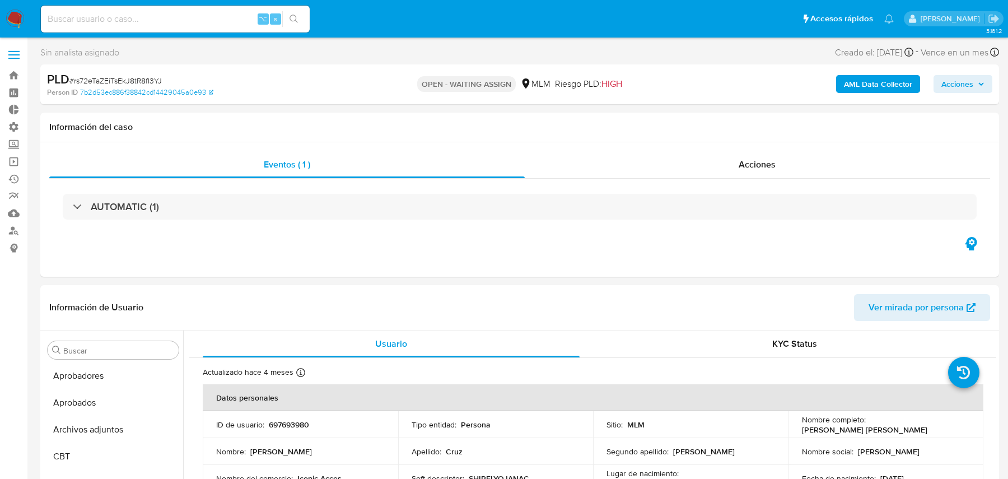
scroll to position [527, 0]
click at [806, 93] on div "AML Data Collector Acciones" at bounding box center [837, 84] width 312 height 26
click at [806, 81] on b "AML Data Collector" at bounding box center [878, 84] width 68 height 18
